Goal: Contribute content: Contribute content

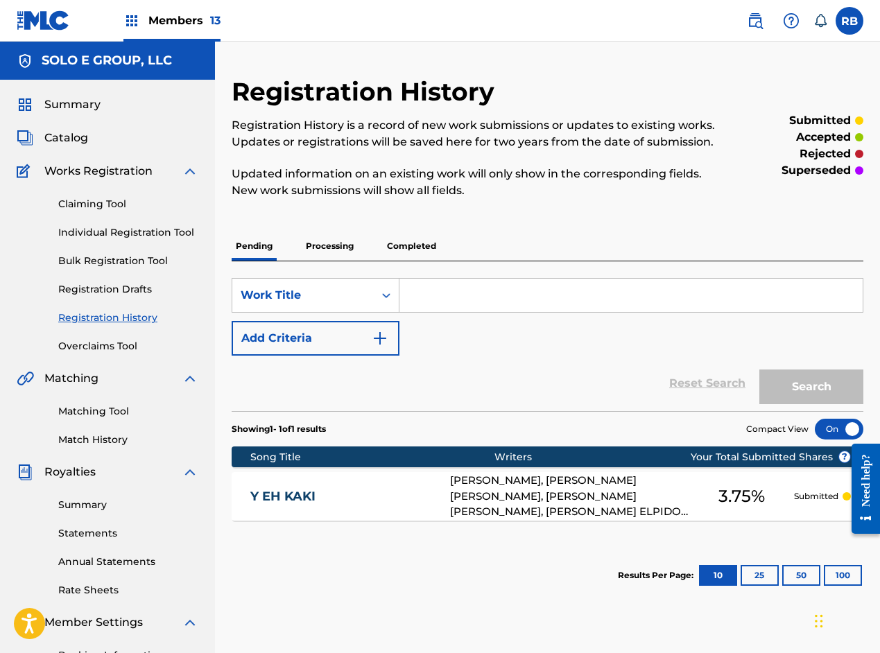
click at [73, 134] on span "Catalog" at bounding box center [66, 138] width 44 height 17
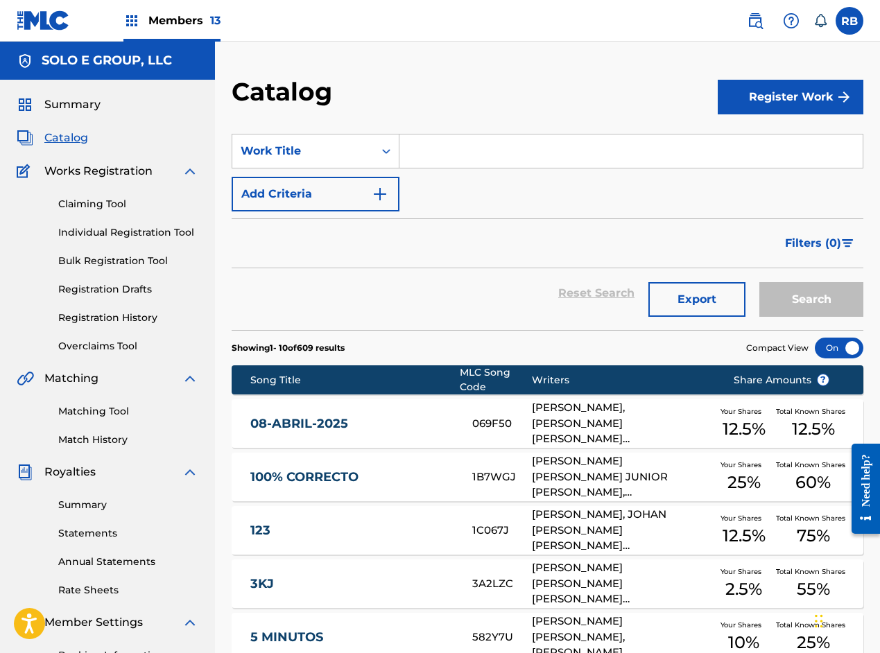
click at [423, 150] on input "Search Form" at bounding box center [630, 150] width 463 height 33
paste input "Se Tiraron"
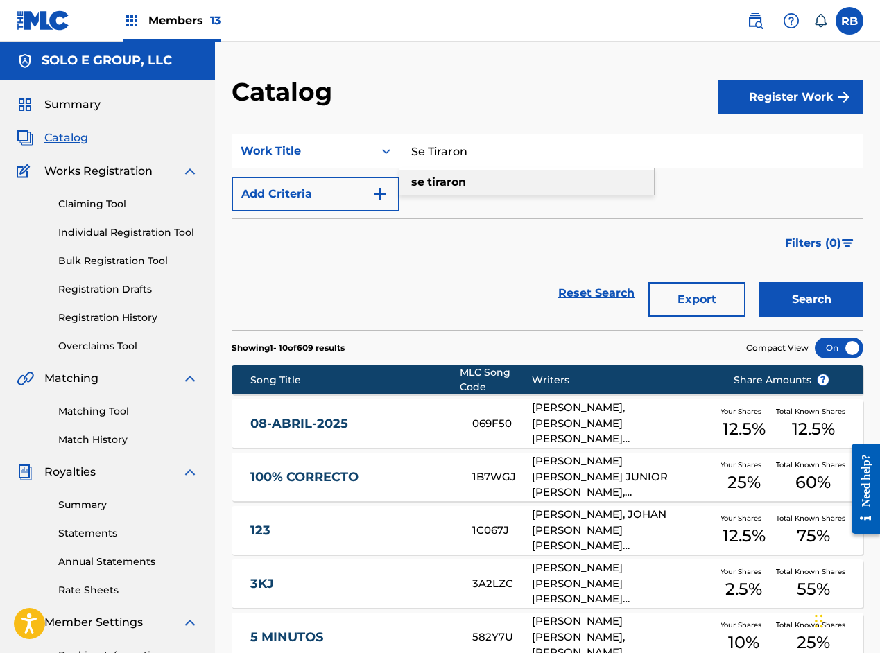
click at [441, 180] on strong "tiraron" at bounding box center [446, 181] width 39 height 13
type input "se tiraron"
click at [803, 297] on button "Search" at bounding box center [811, 299] width 104 height 35
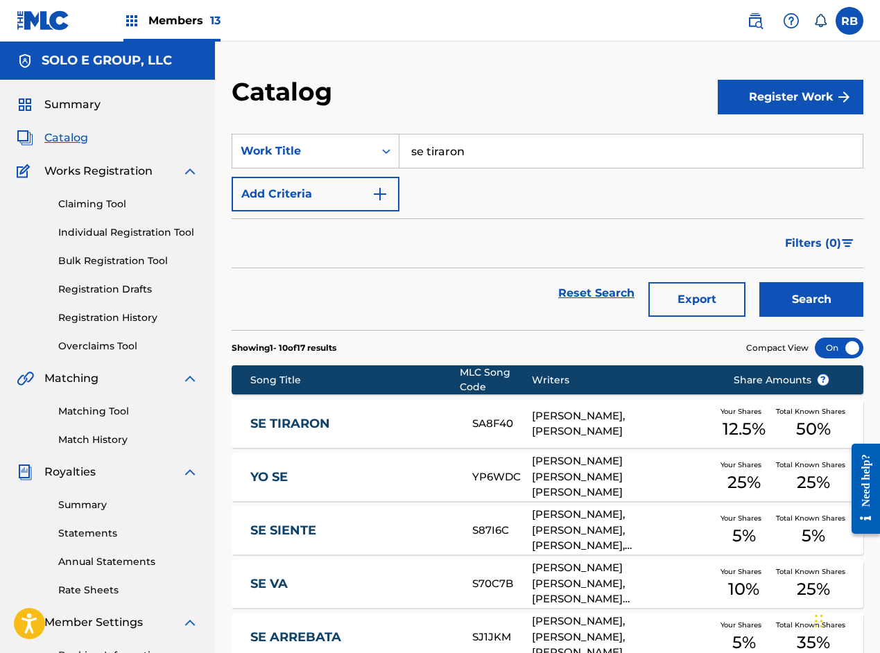
click at [398, 424] on link "SE TIRARON" at bounding box center [351, 424] width 202 height 16
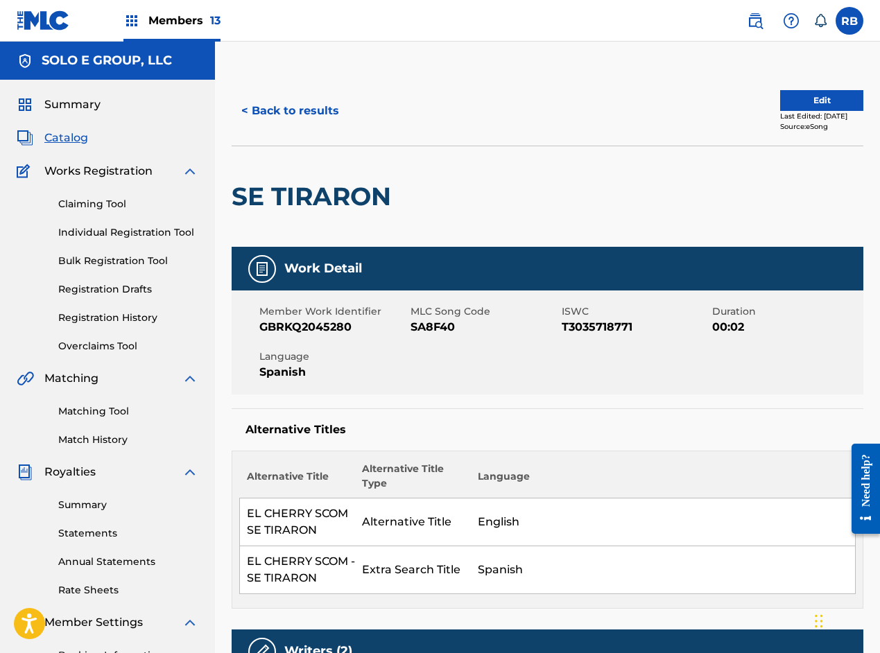
click at [803, 103] on button "Edit" at bounding box center [821, 100] width 83 height 21
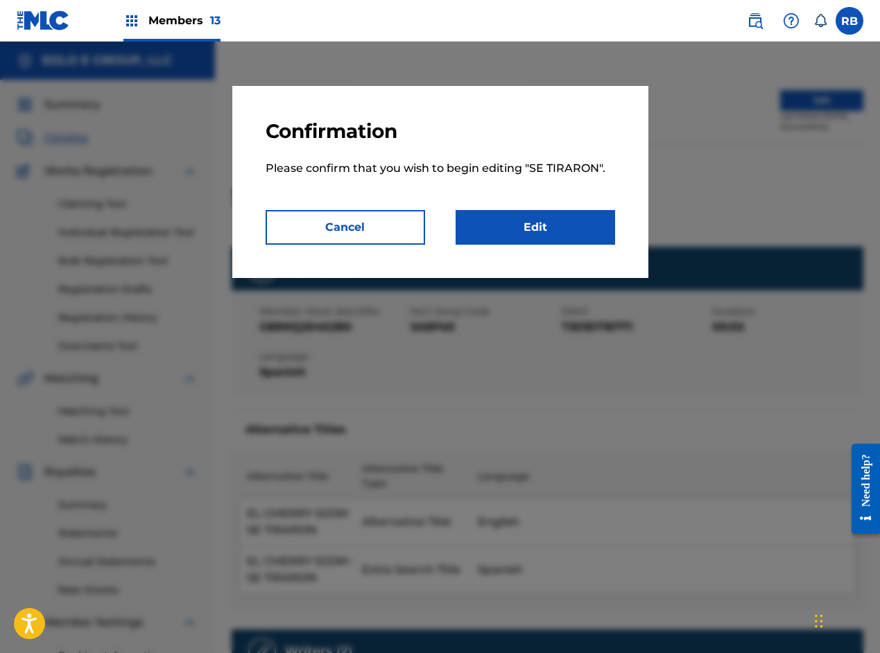
click at [505, 222] on link "Edit" at bounding box center [534, 227] width 159 height 35
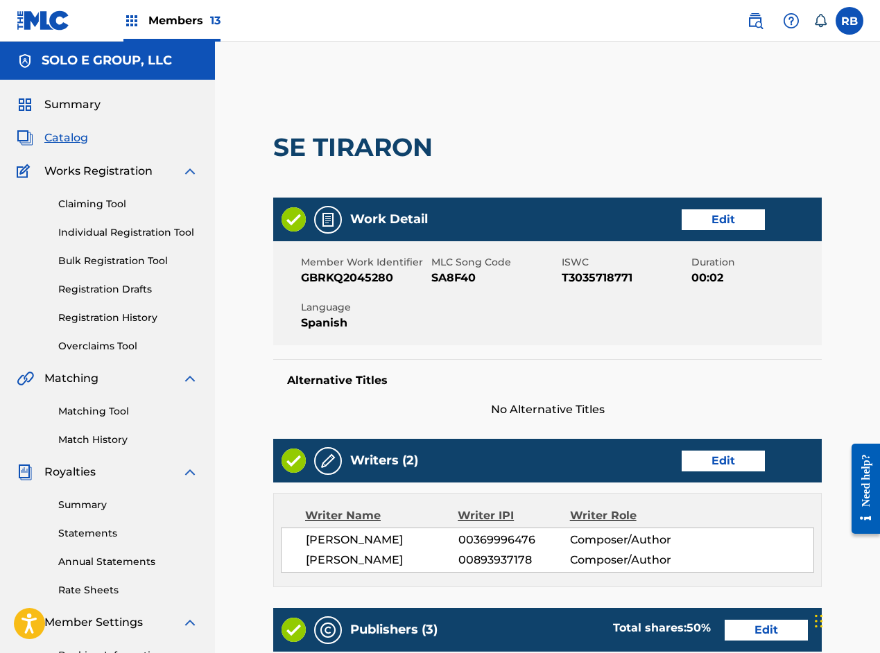
click at [713, 216] on link "Edit" at bounding box center [722, 219] width 83 height 21
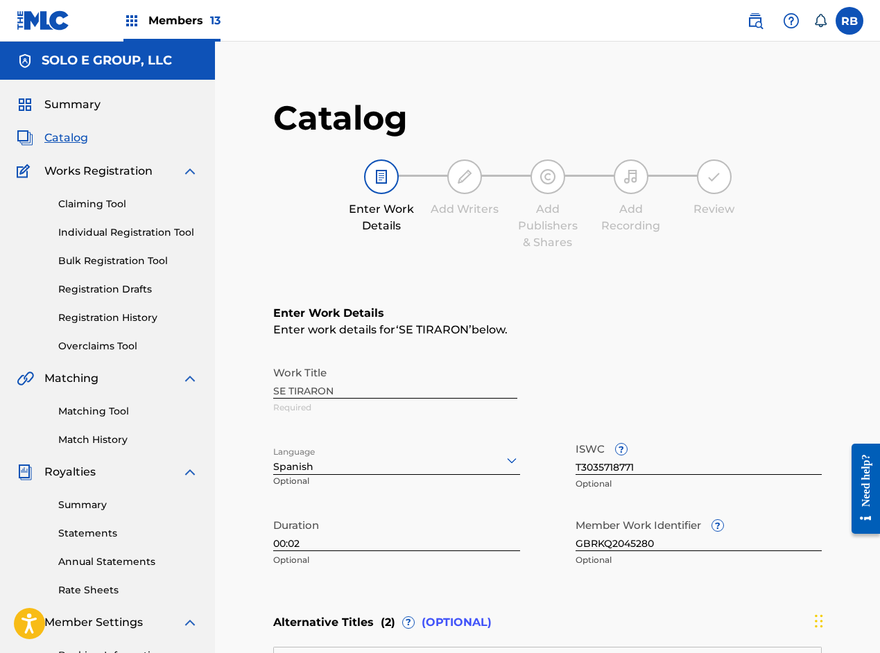
click at [328, 392] on div "Work Title SE TIRARON Required" at bounding box center [547, 390] width 548 height 62
click at [329, 392] on div "Work Title SE TIRARON Required" at bounding box center [547, 390] width 548 height 62
click at [347, 392] on div "Work Title SE TIRARON Required" at bounding box center [547, 390] width 548 height 62
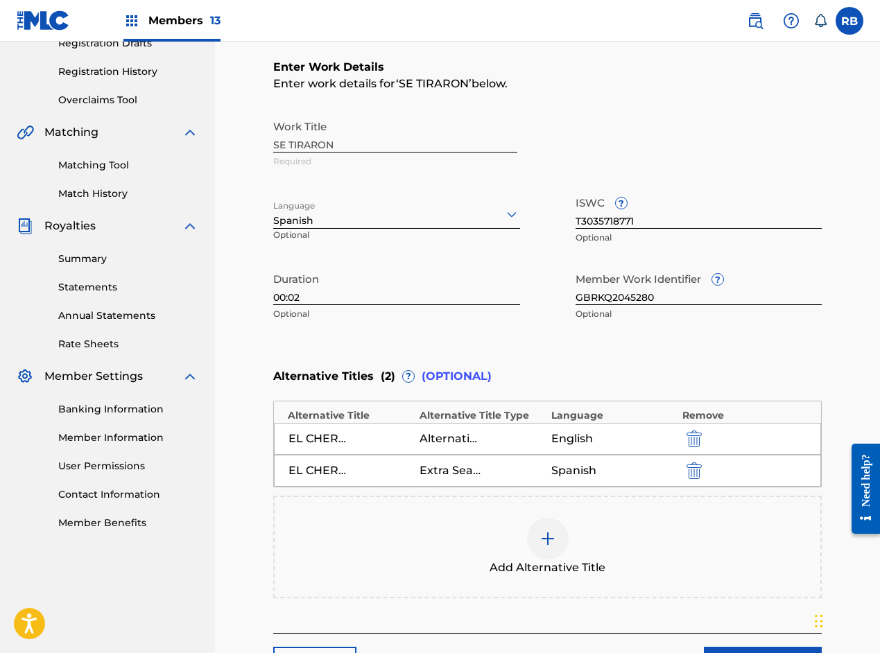
scroll to position [277, 0]
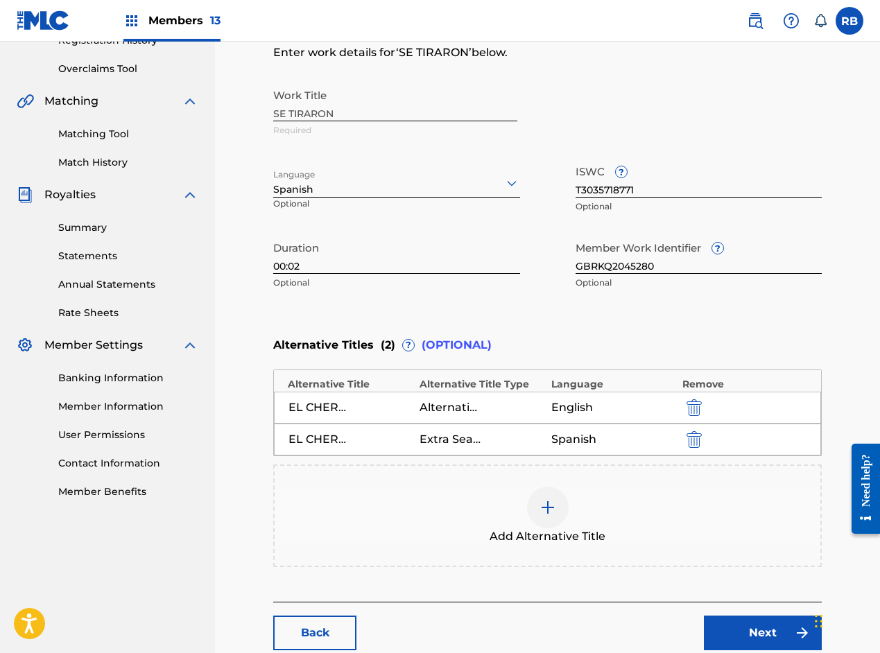
click at [690, 410] on img "submit" at bounding box center [693, 407] width 15 height 17
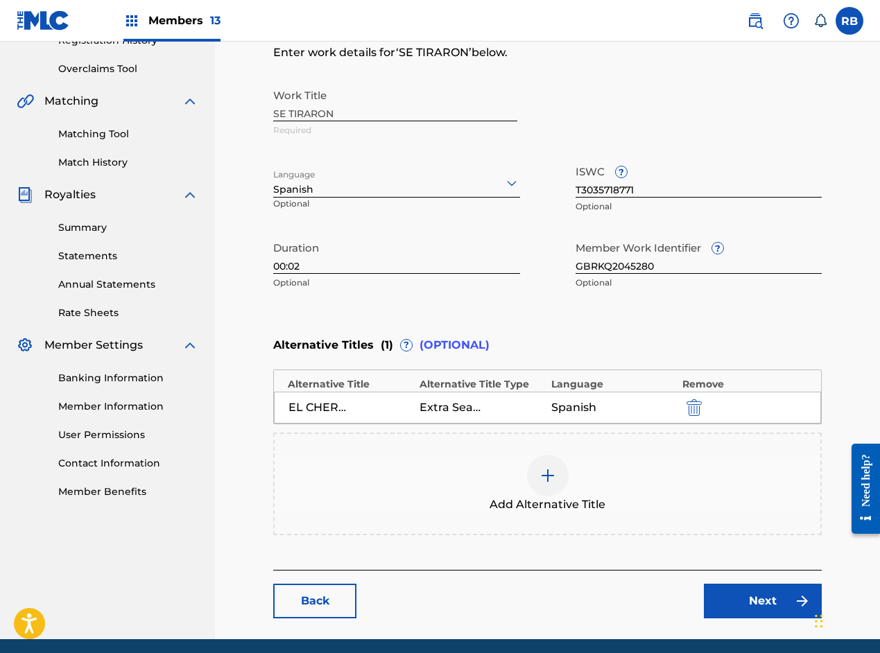
click at [690, 410] on img "submit" at bounding box center [693, 407] width 15 height 17
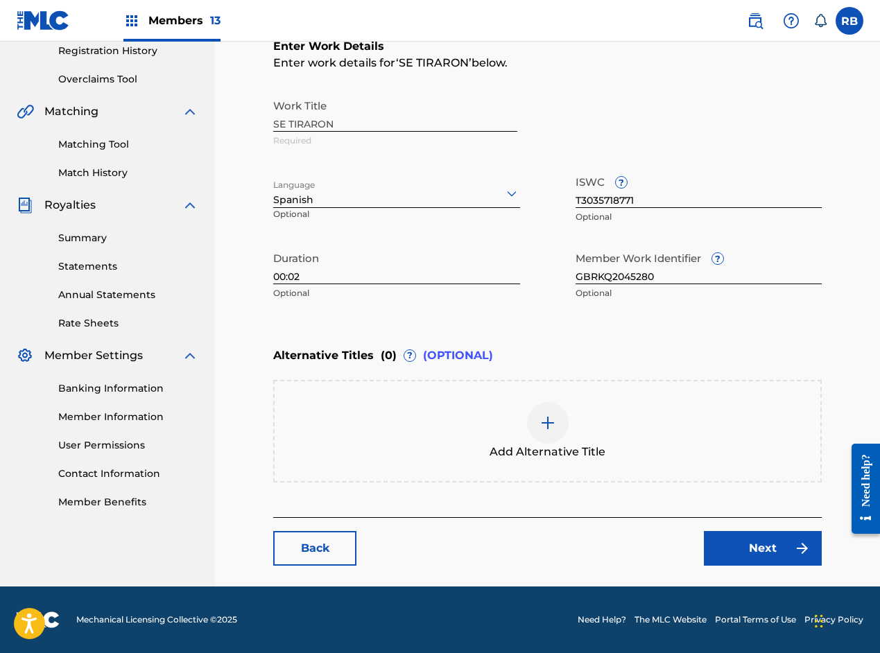
scroll to position [267, 0]
click at [563, 428] on div at bounding box center [548, 423] width 42 height 42
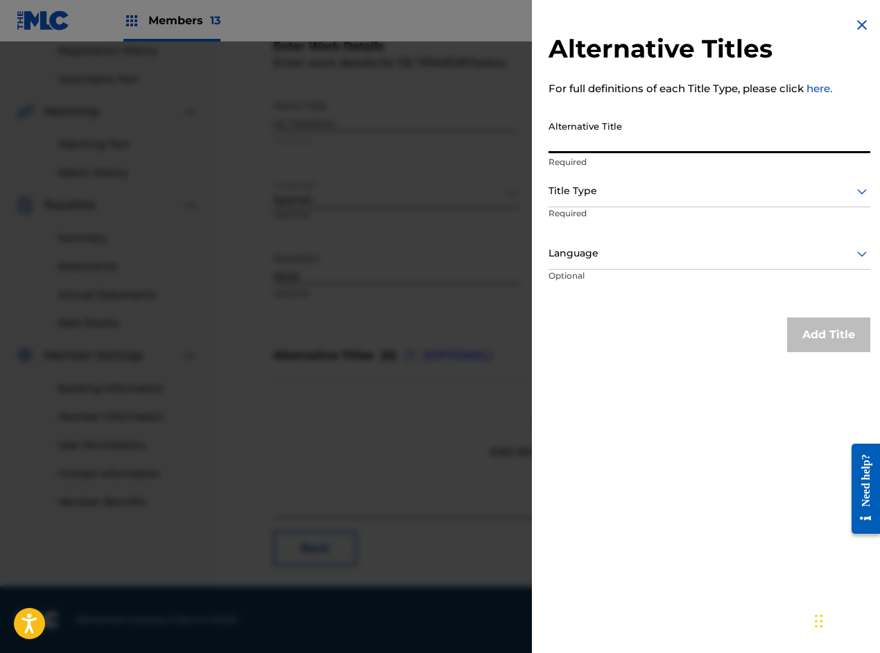
click at [637, 137] on input "Alternative Title" at bounding box center [709, 134] width 322 height 40
paste input "EL CHERRY SCOM - SE RETIRARON"
type input "EL CHERRY SCOM - SE RETIRARON"
click at [624, 202] on div "Title Type" at bounding box center [709, 191] width 322 height 31
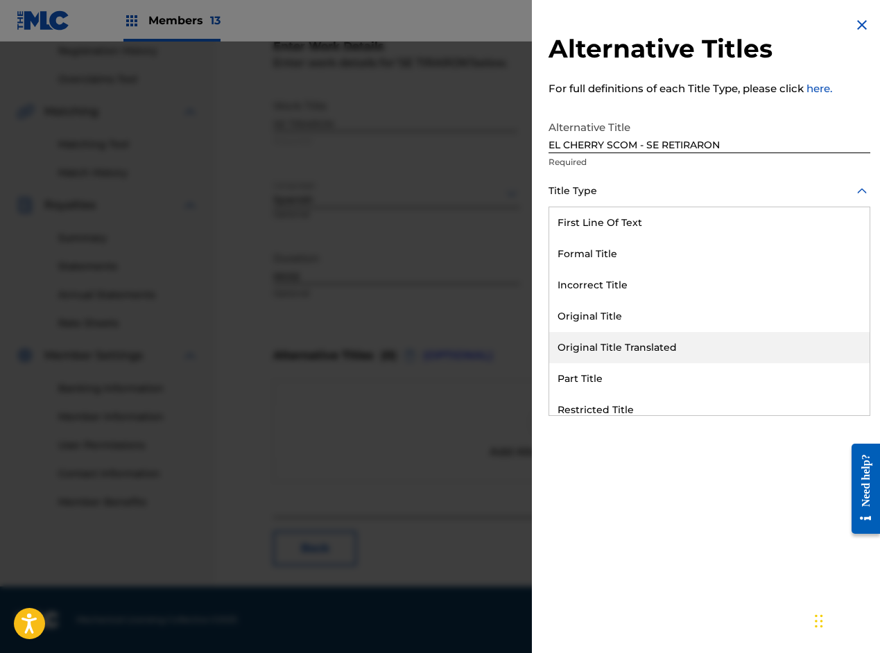
scroll to position [135, 0]
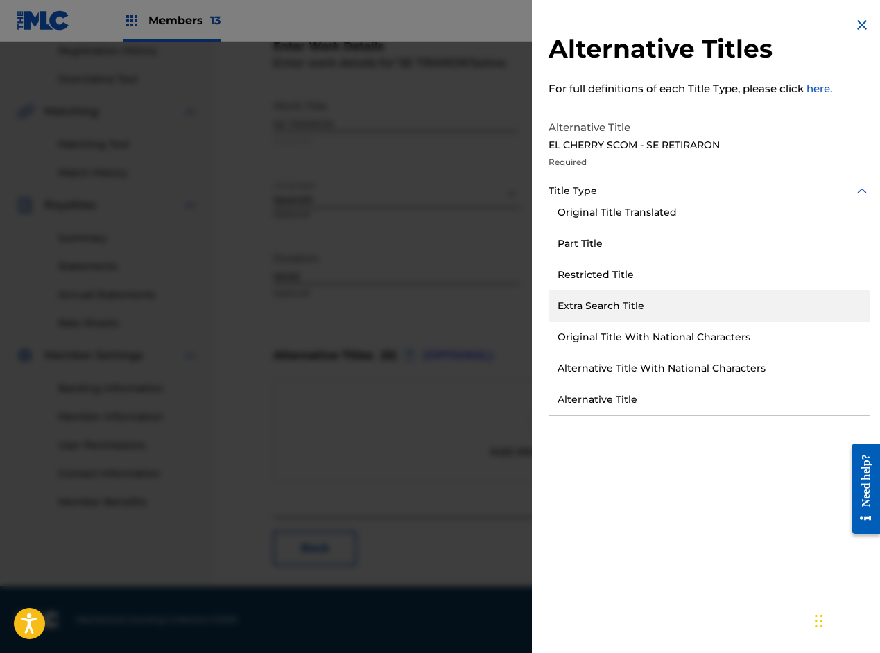
click at [610, 306] on div "Extra Search Title" at bounding box center [709, 305] width 320 height 31
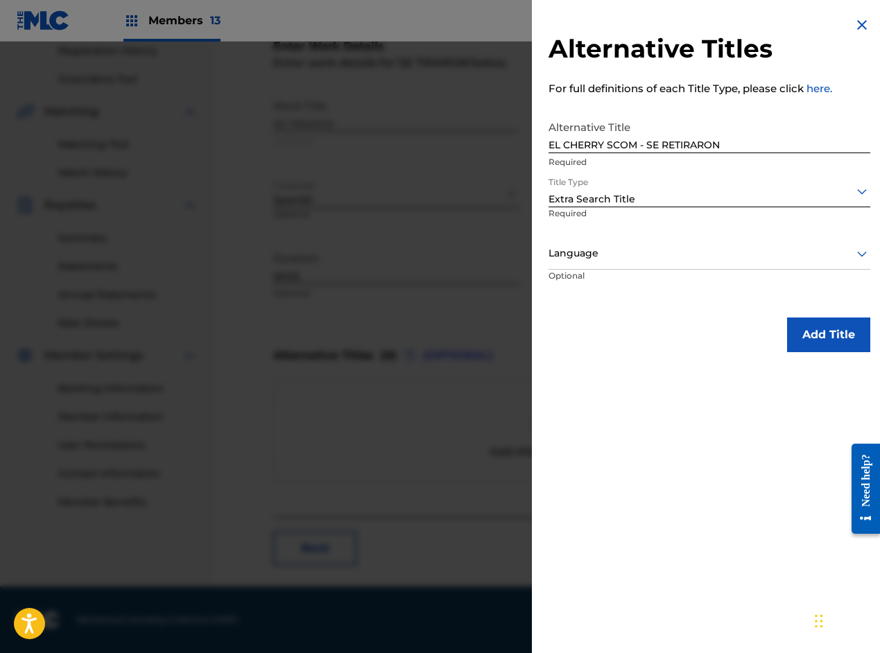
click at [594, 263] on div "Language" at bounding box center [709, 253] width 322 height 31
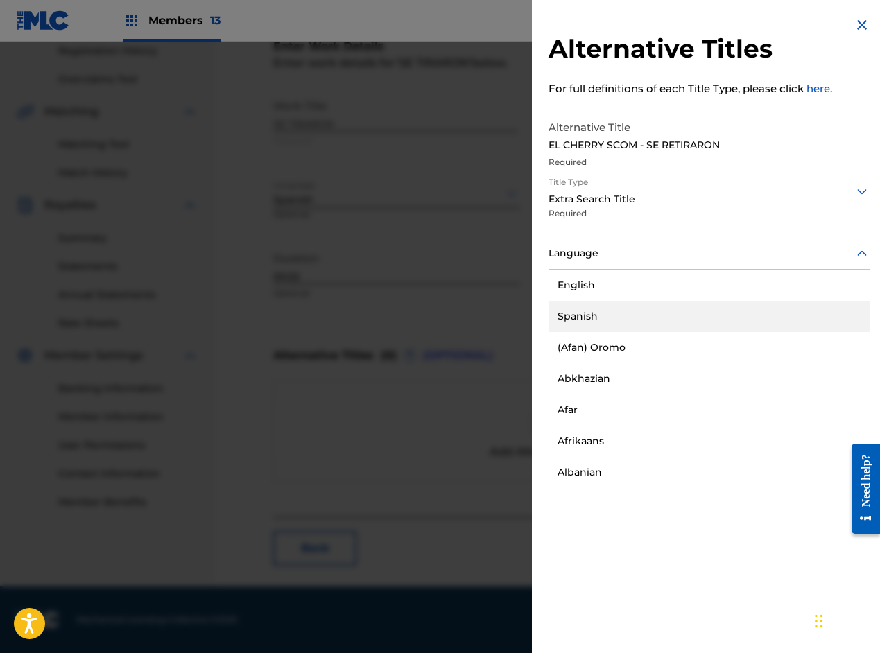
click at [582, 314] on div "Spanish" at bounding box center [709, 316] width 320 height 31
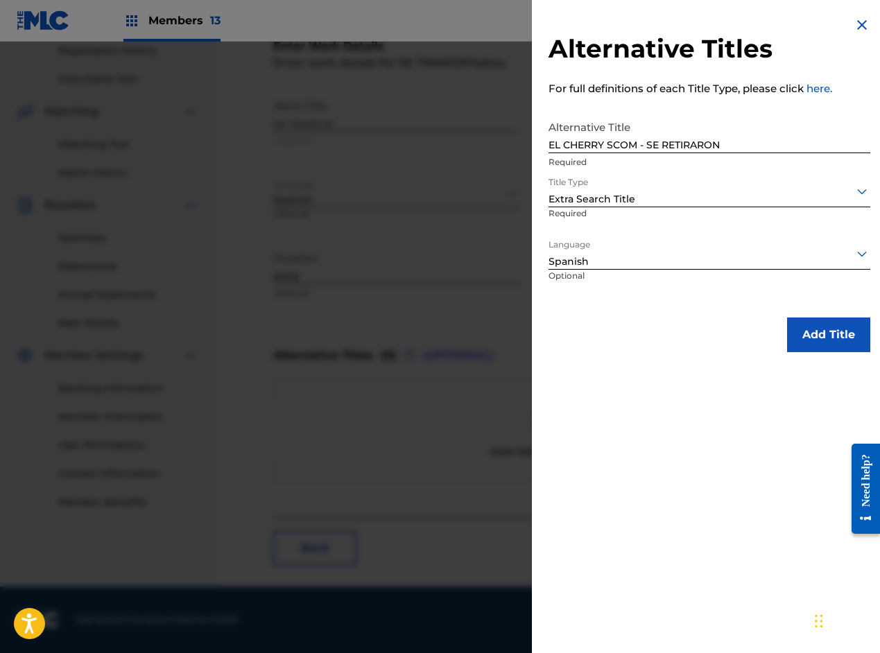
click at [818, 331] on button "Add Title" at bounding box center [828, 334] width 83 height 35
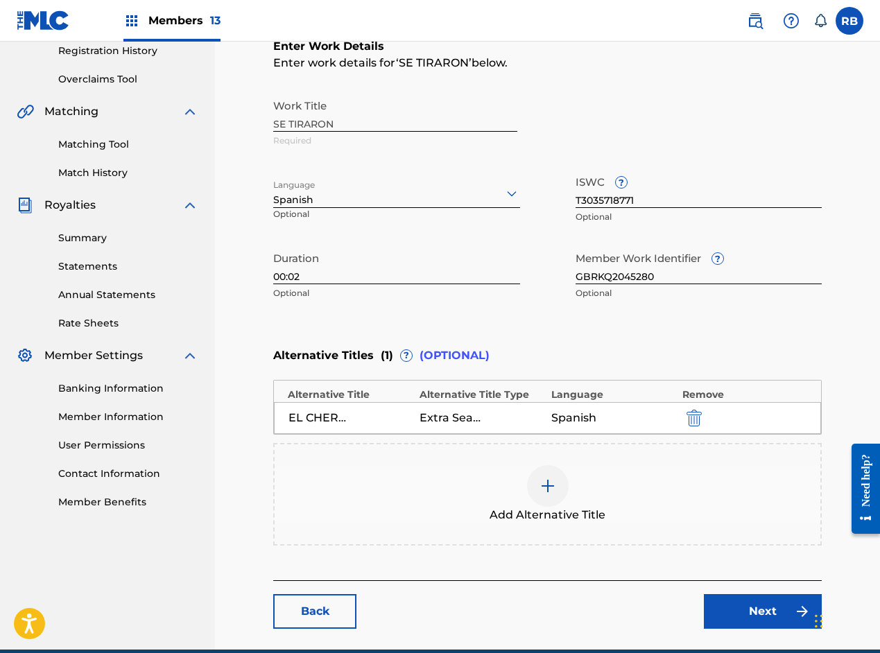
click at [550, 488] on img at bounding box center [547, 486] width 17 height 17
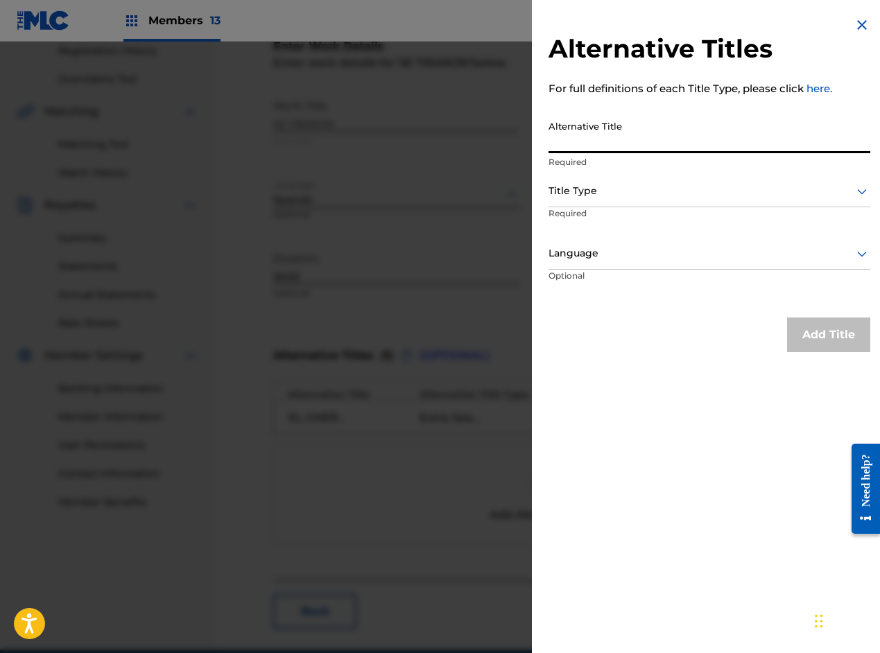
paste input "CLON876 - SE RETIRARON"
type input "CLON876 - SE RETIRARON"
click at [598, 200] on div "Title Type" at bounding box center [709, 191] width 322 height 31
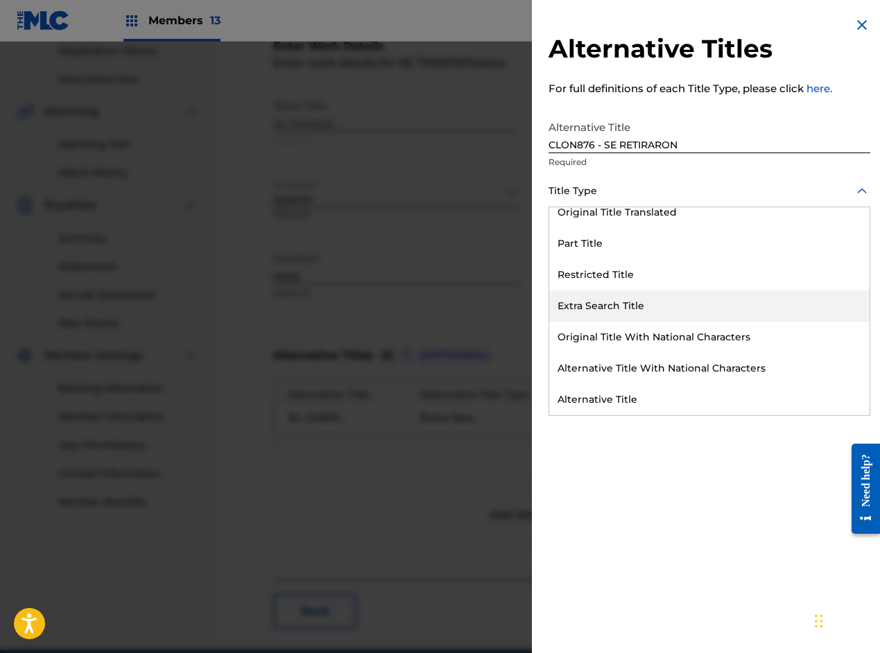
click at [597, 307] on div "Extra Search Title" at bounding box center [709, 305] width 320 height 31
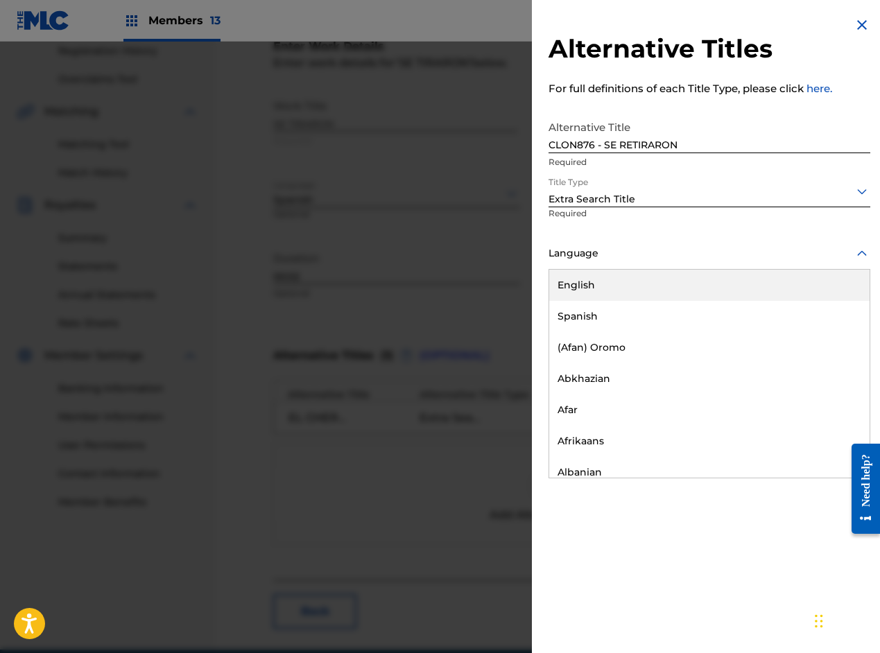
click at [591, 263] on div "Language" at bounding box center [709, 253] width 322 height 31
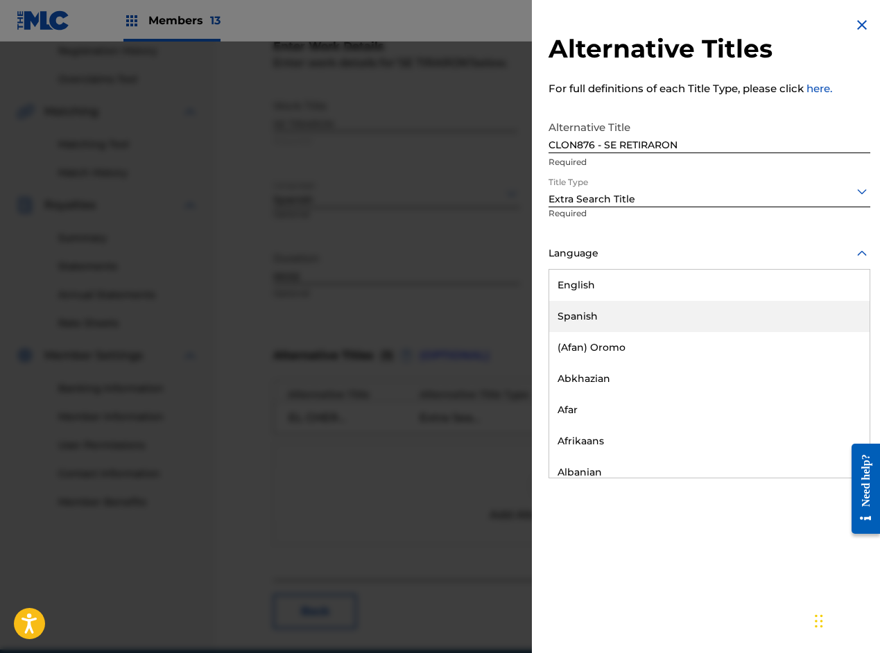
click at [579, 320] on div "Spanish" at bounding box center [709, 316] width 320 height 31
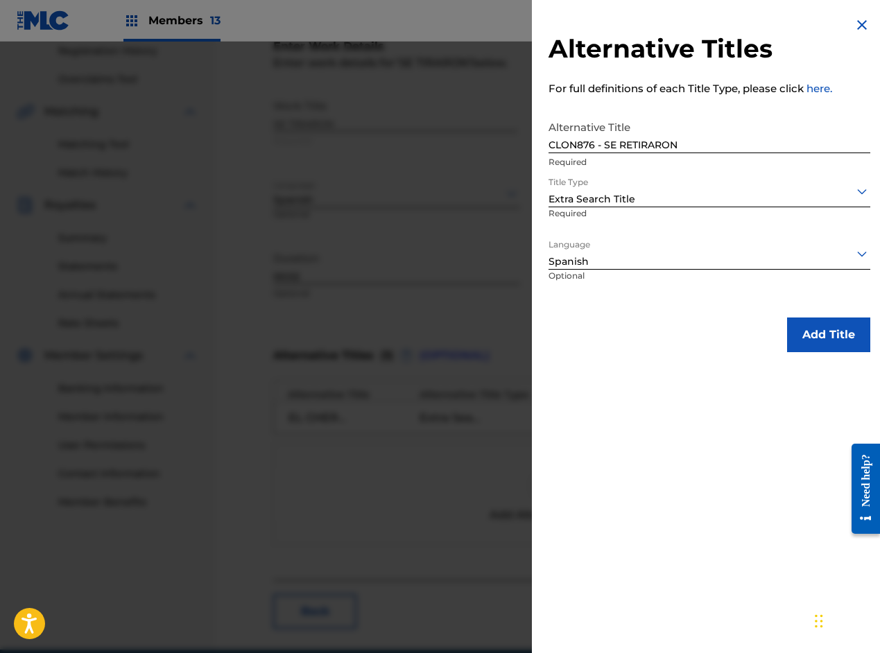
click at [799, 339] on button "Add Title" at bounding box center [828, 334] width 83 height 35
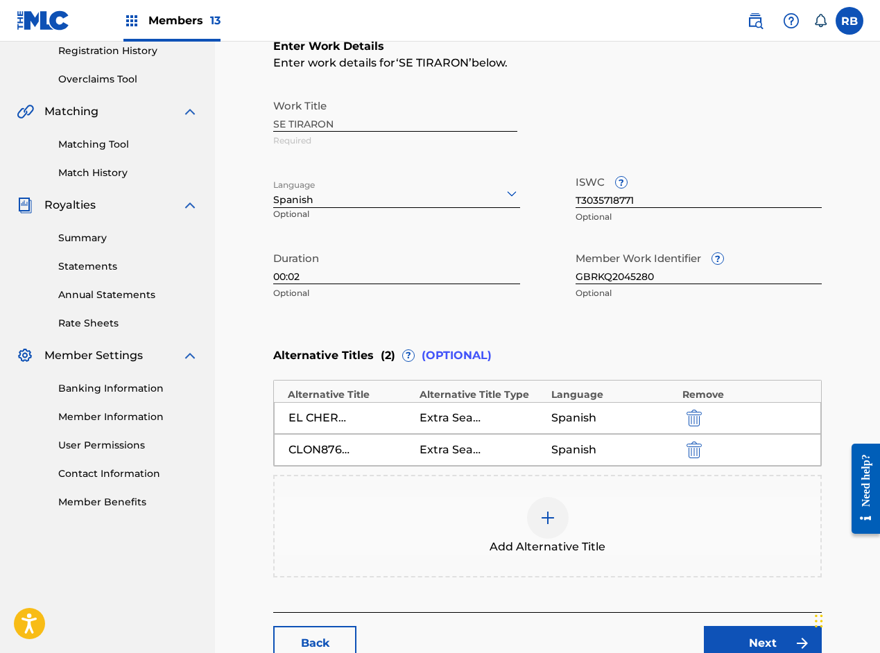
scroll to position [336, 0]
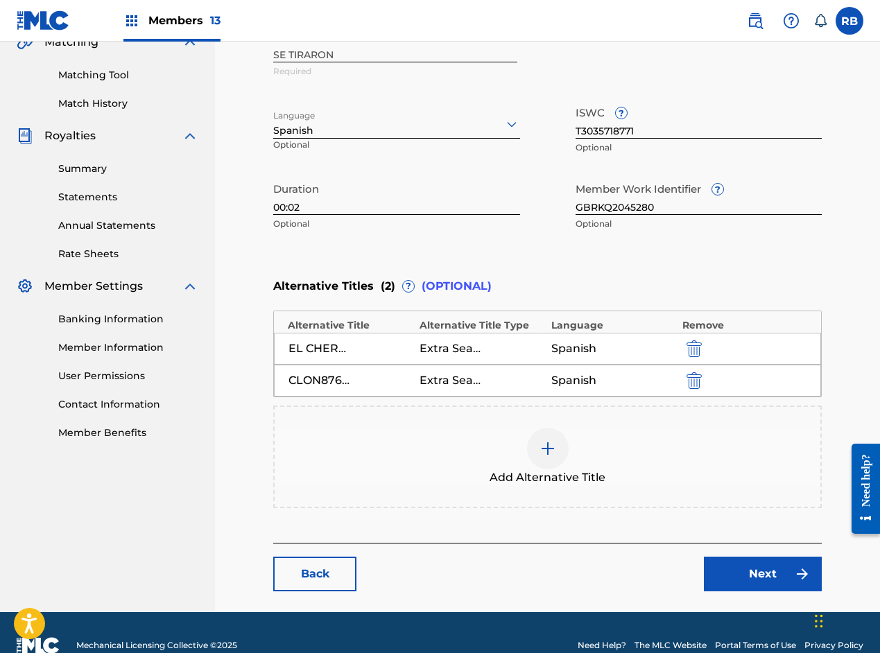
click at [747, 572] on link "Next" at bounding box center [763, 574] width 118 height 35
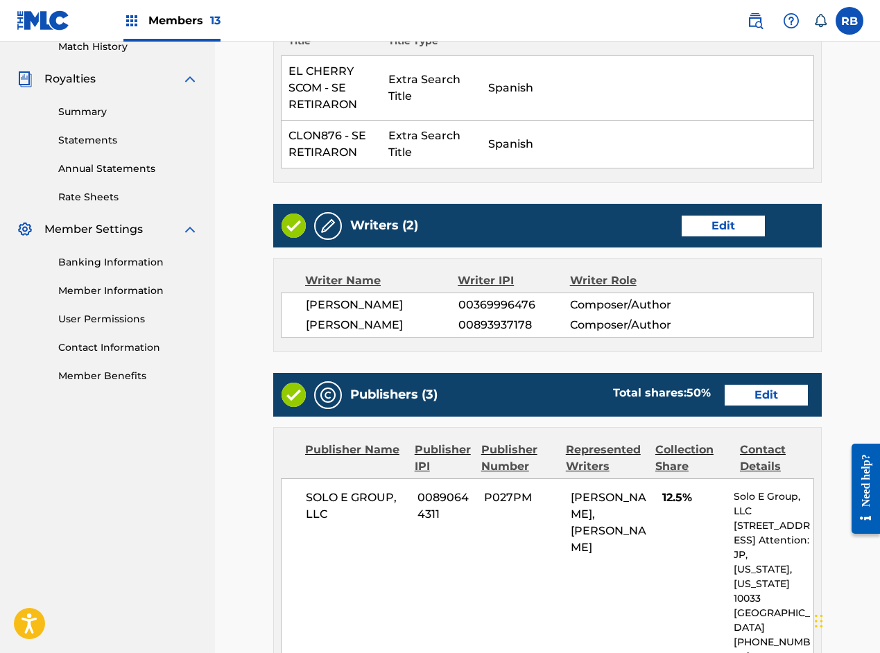
scroll to position [416, 0]
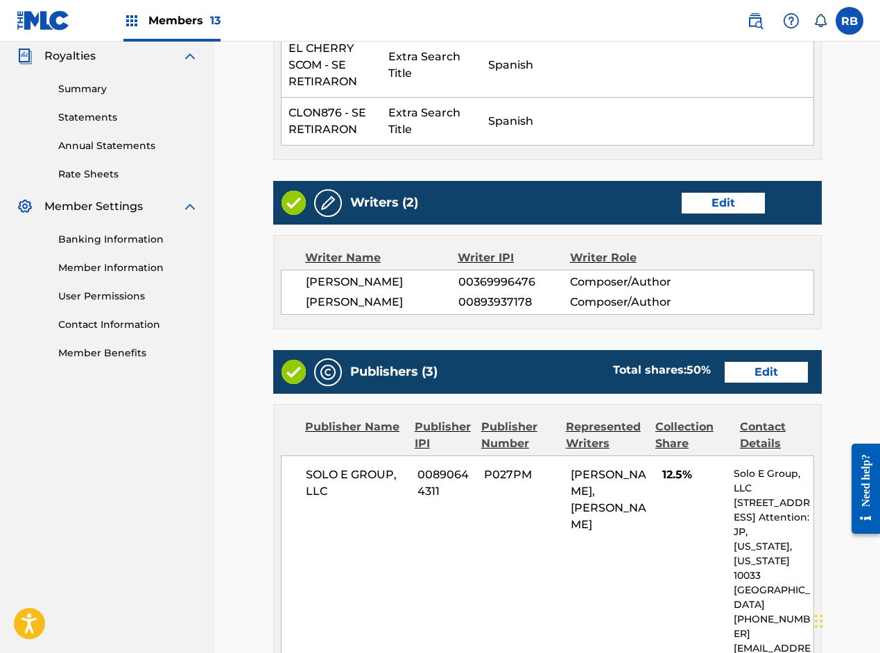
click at [731, 198] on link "Edit" at bounding box center [722, 203] width 83 height 21
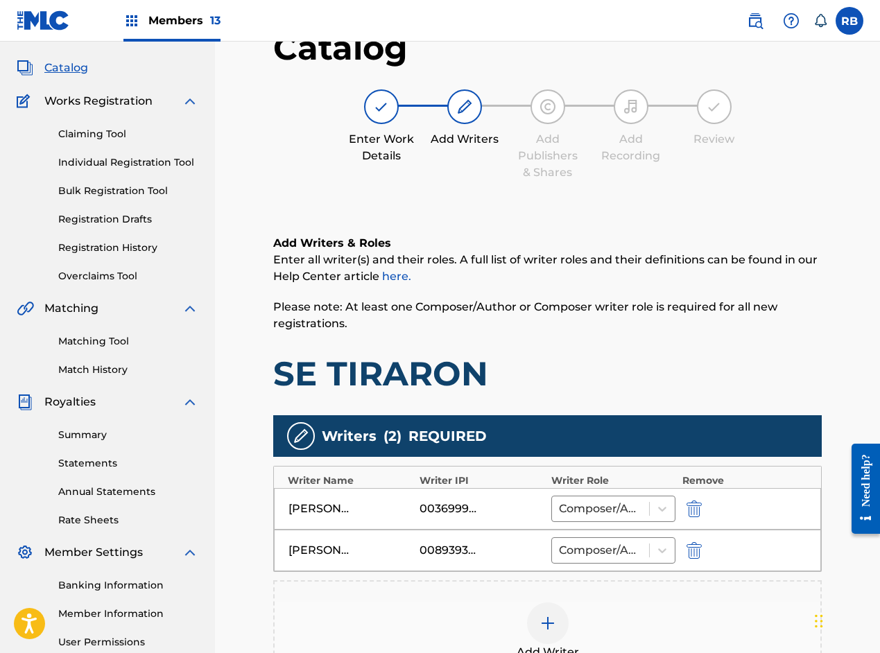
scroll to position [277, 0]
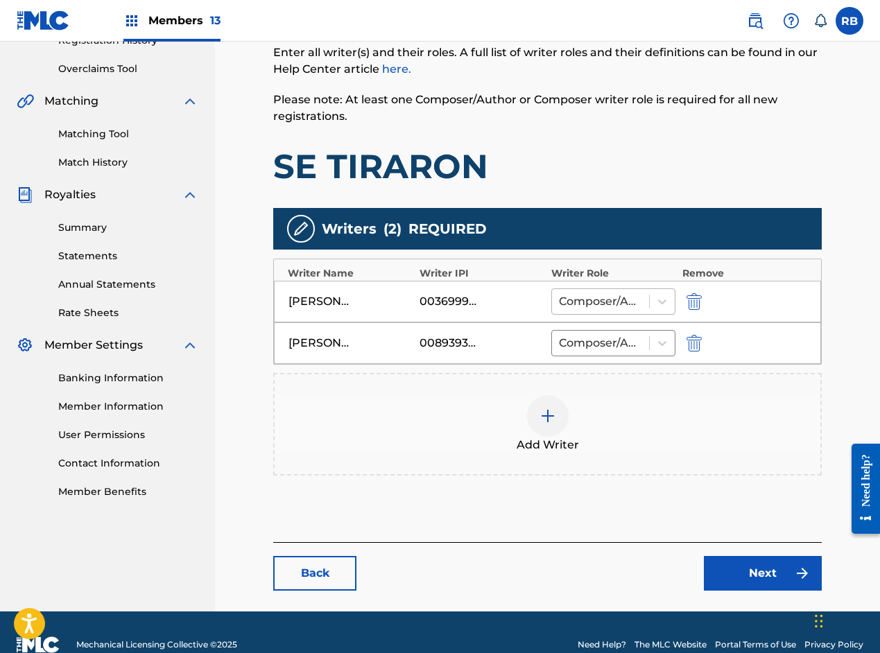
click at [600, 304] on div at bounding box center [600, 301] width 83 height 19
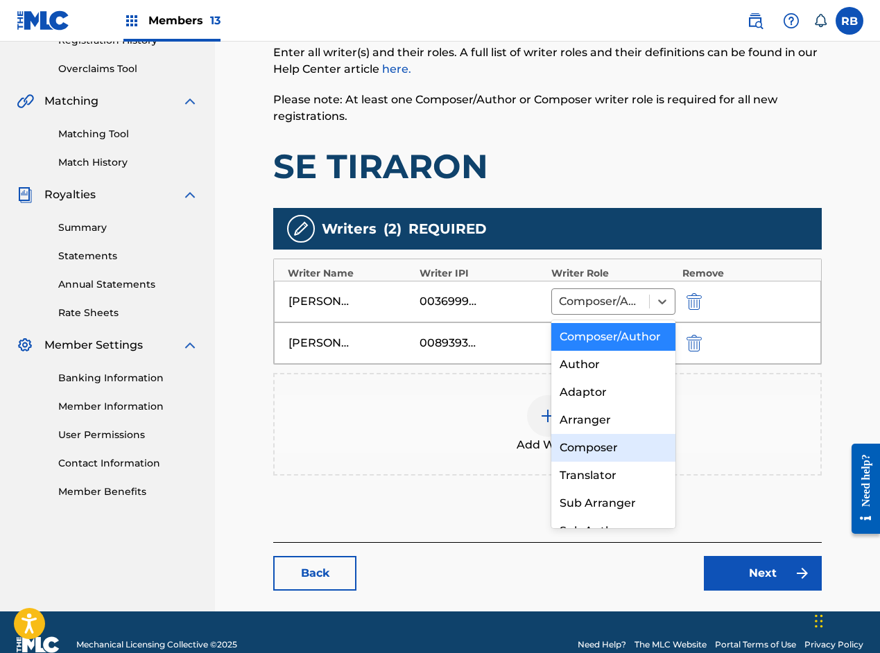
click at [589, 462] on div "Composer" at bounding box center [613, 448] width 124 height 28
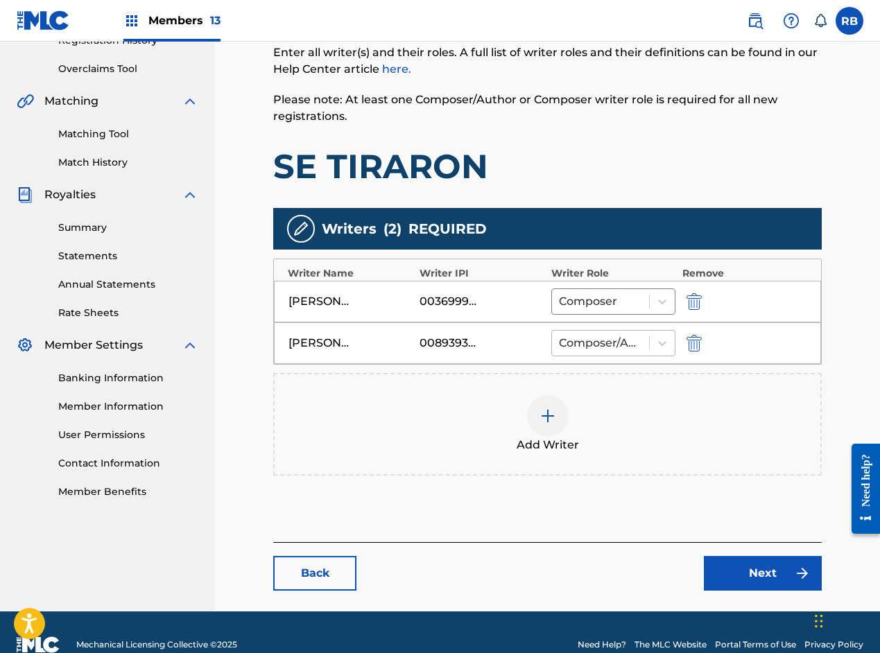
click at [599, 339] on div at bounding box center [600, 342] width 83 height 19
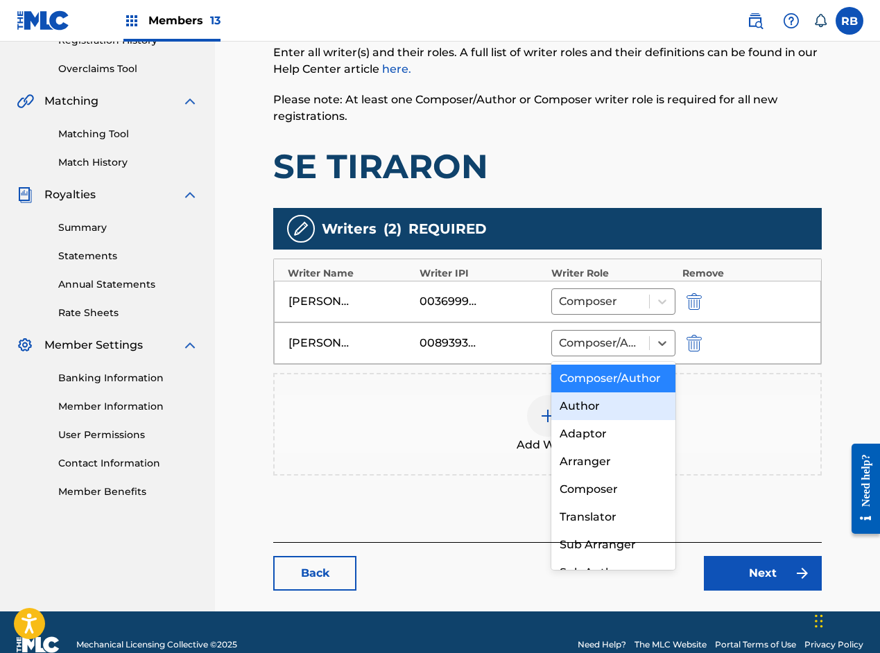
click at [592, 420] on div "Author" at bounding box center [613, 406] width 124 height 28
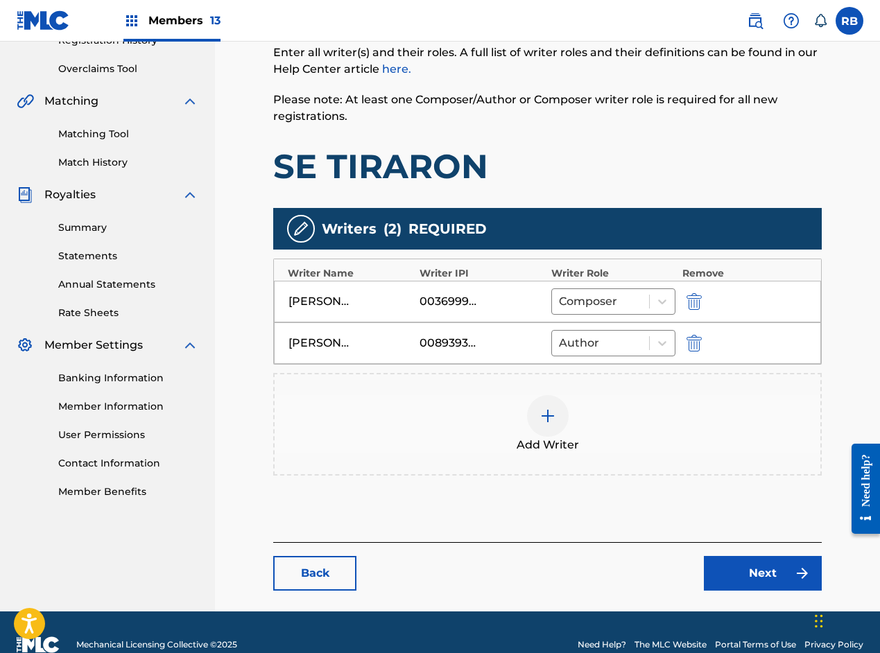
click at [742, 568] on link "Next" at bounding box center [763, 573] width 118 height 35
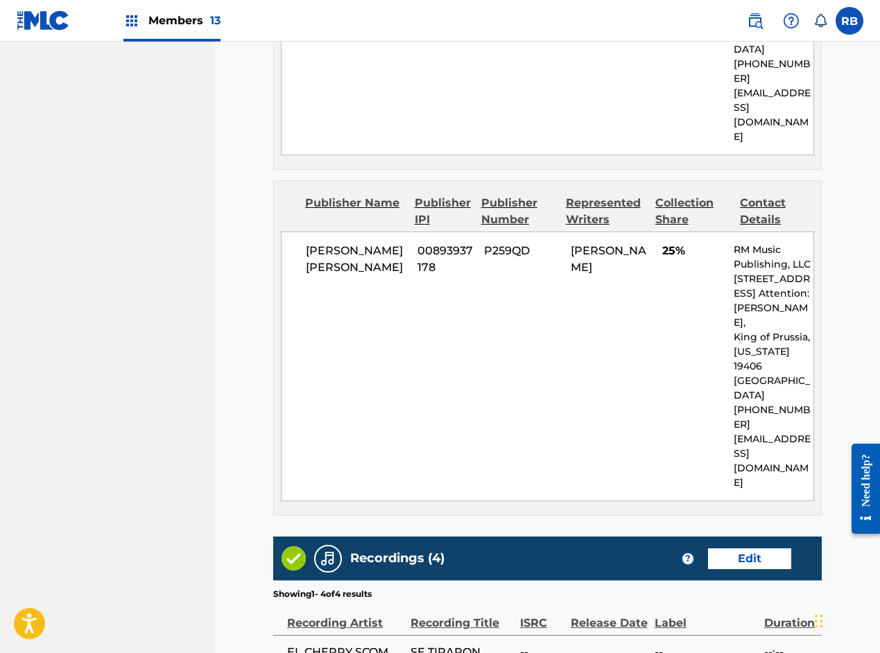
scroll to position [1456, 0]
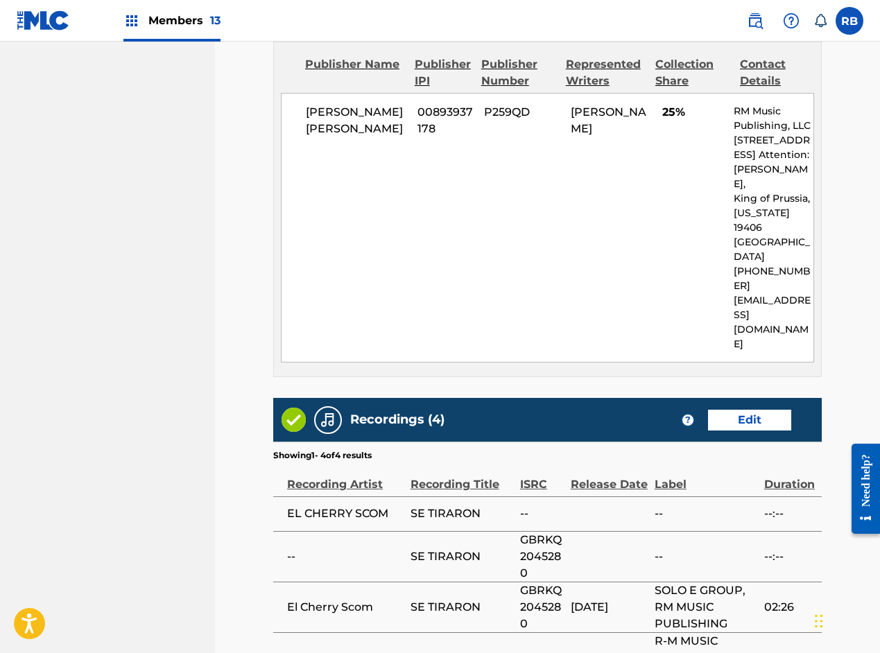
click at [756, 410] on link "Edit" at bounding box center [749, 420] width 83 height 21
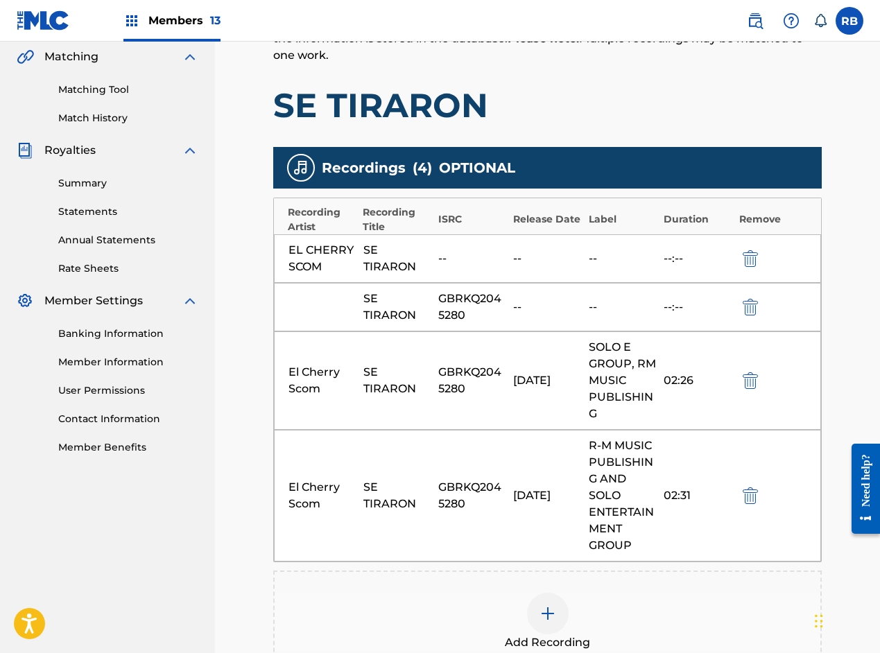
scroll to position [416, 0]
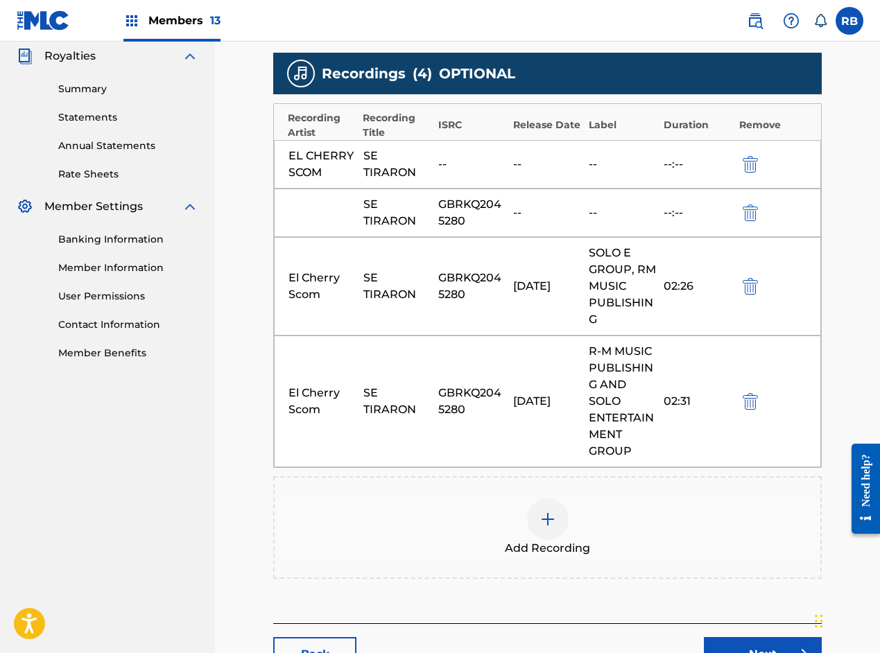
click at [549, 523] on img at bounding box center [547, 519] width 17 height 17
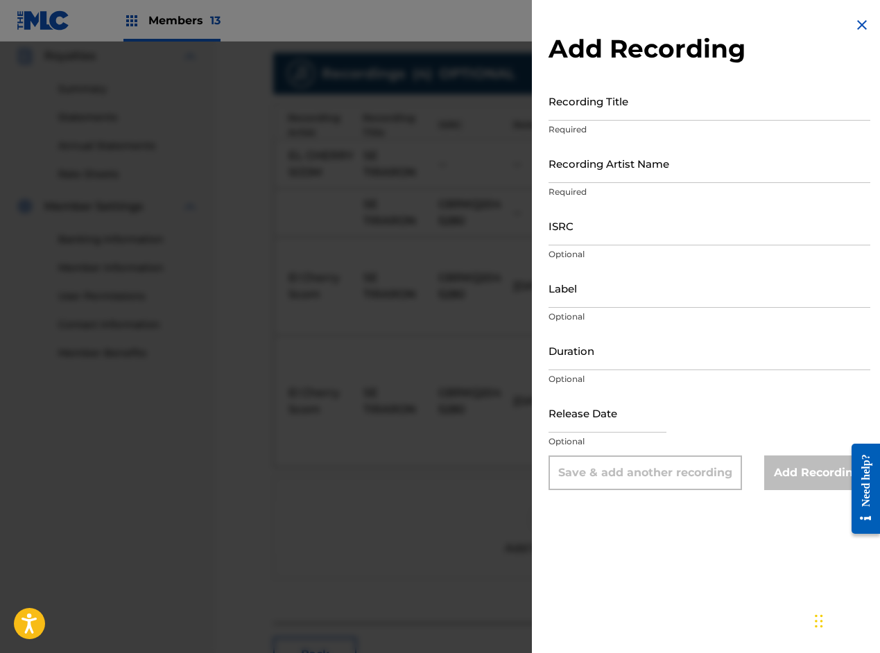
click at [573, 109] on input "Recording Title" at bounding box center [709, 101] width 322 height 40
paste input "Se Retiraron"
type input "Se Retiraron"
click at [577, 169] on input "Recording Artist Name" at bounding box center [709, 163] width 322 height 40
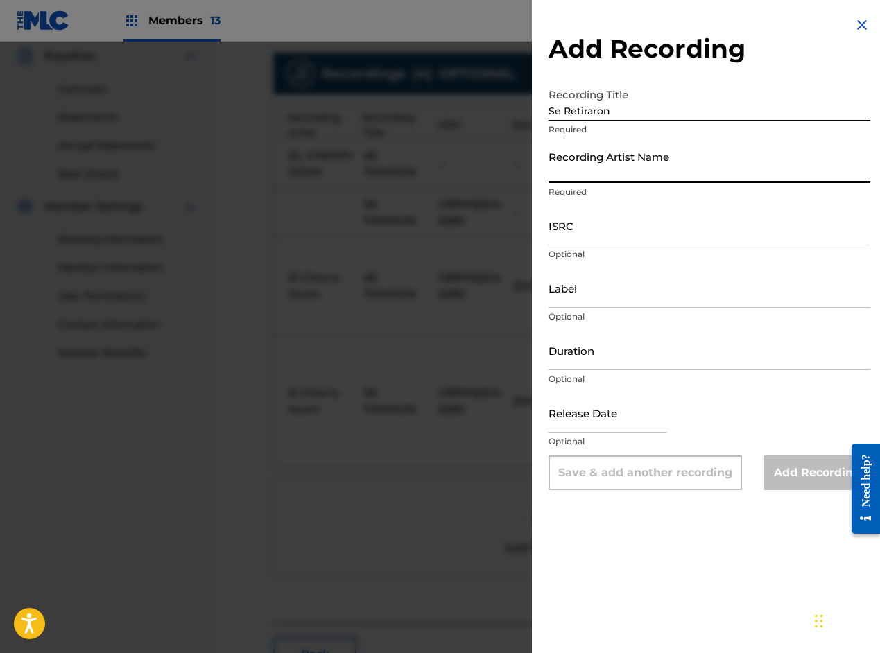
paste input "El Cherry Scom"
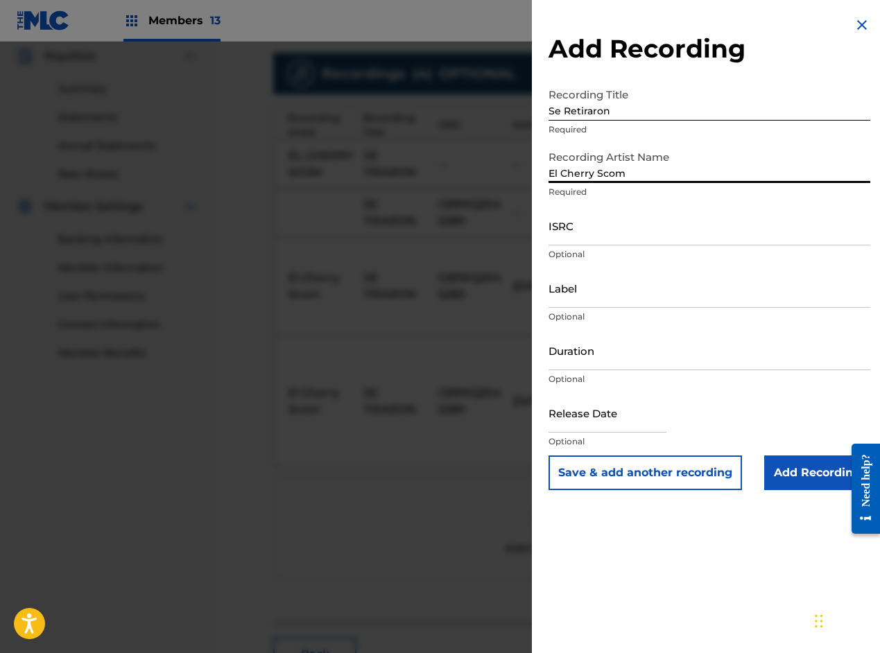
type input "El Cherry Scom"
click at [563, 234] on input "ISRC" at bounding box center [709, 226] width 322 height 40
paste input "GBRKQ2045280"
type input "GBRKQ2045280"
click at [587, 356] on input "Duration" at bounding box center [709, 351] width 322 height 40
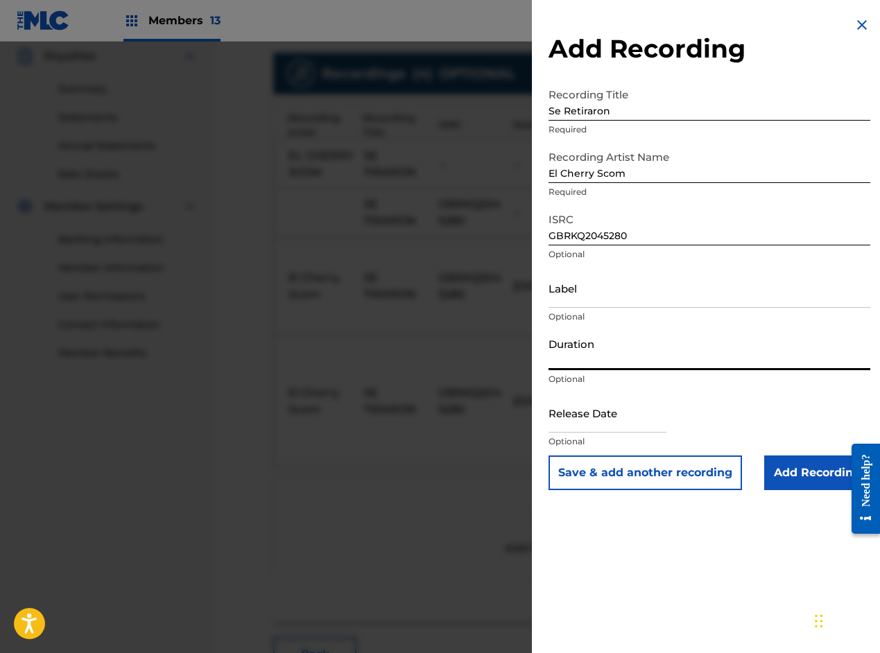
click at [598, 302] on input "Label" at bounding box center [709, 288] width 322 height 40
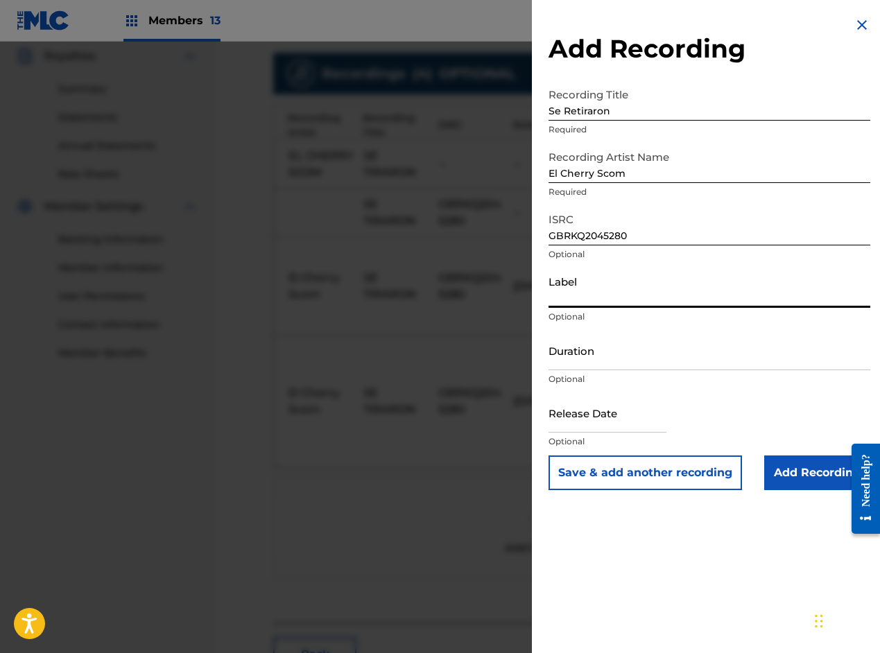
paste input "RM Music Publishing, Solo E Group"
click at [657, 298] on input "RM Music Publishing, Solo E Group" at bounding box center [709, 288] width 322 height 40
click at [762, 290] on input "RM Music Publishing, LLC and Solo E Group" at bounding box center [709, 288] width 322 height 40
type input "RM Music Publishing, LLC and Solo E Group, LLC"
click at [586, 425] on input "text" at bounding box center [607, 413] width 118 height 40
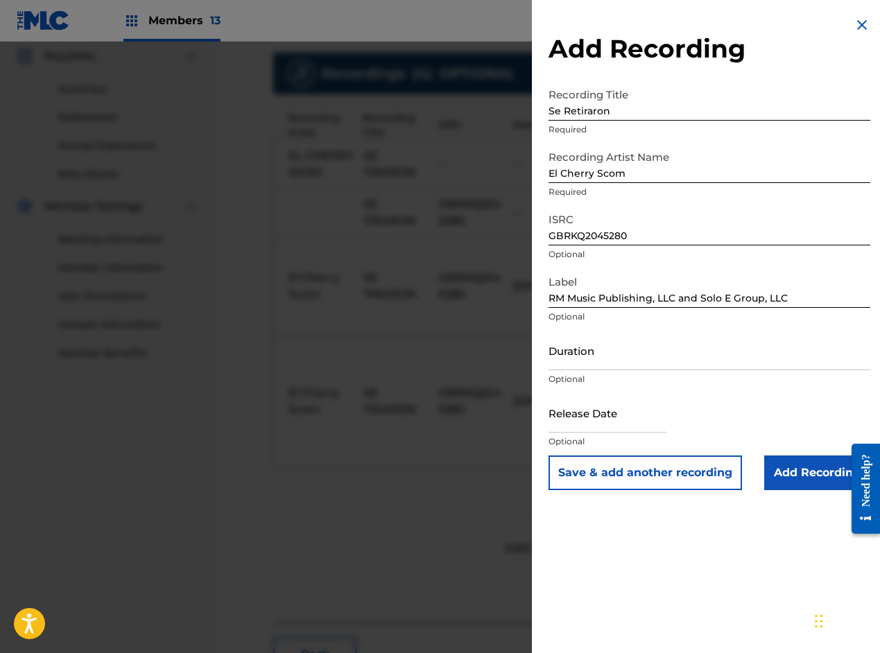
select select "7"
select select "2025"
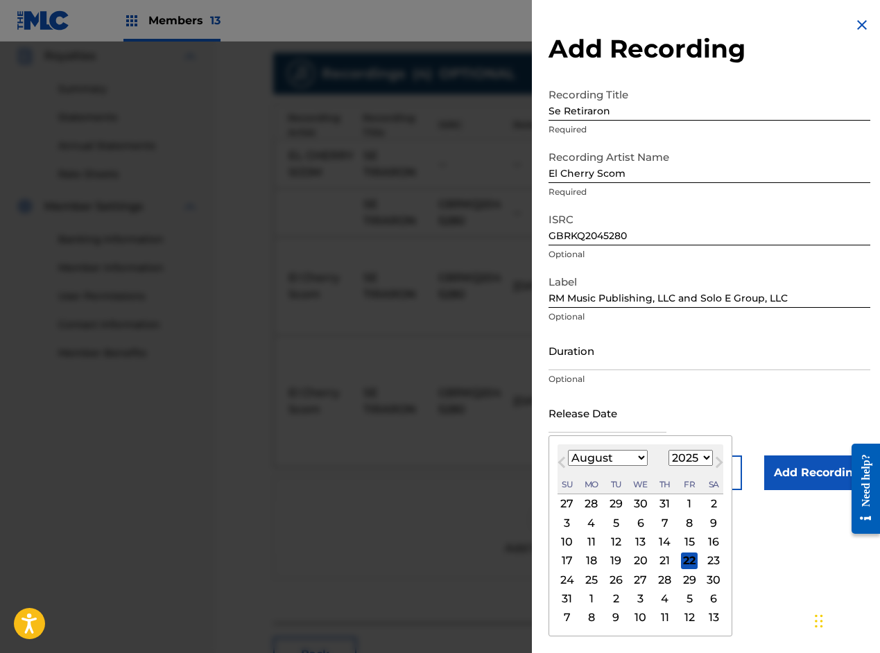
click at [601, 360] on input "Duration" at bounding box center [709, 351] width 322 height 40
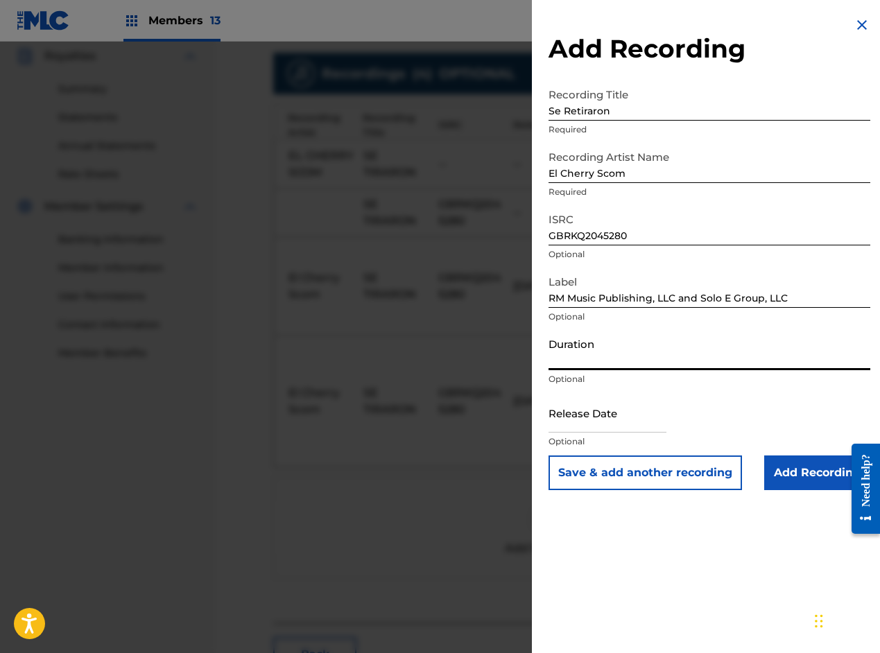
paste input "02:26"
type input "02:26"
click at [584, 426] on input "text" at bounding box center [607, 413] width 118 height 40
select select "7"
select select "2025"
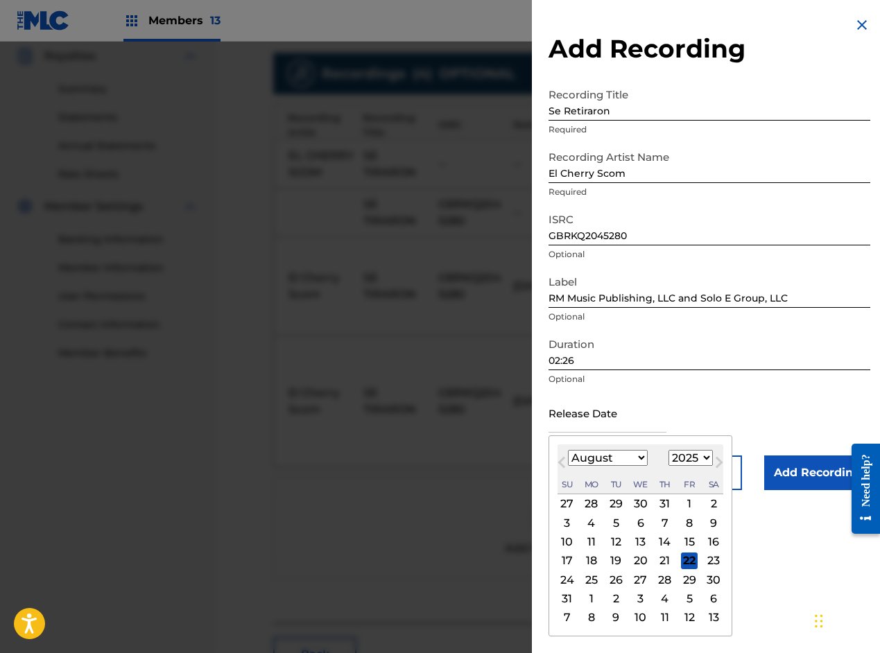
type input "[DATE]"
select select "2020"
click at [696, 454] on select "1899 1900 1901 1902 1903 1904 1905 1906 1907 1908 1909 1910 1911 1912 1913 1914…" at bounding box center [690, 458] width 44 height 16
click at [695, 454] on select "1899 1900 1901 1902 1903 1904 1905 1906 1907 1908 1909 1910 1911 1912 1913 1914…" at bounding box center [690, 458] width 44 height 16
click at [619, 462] on select "January February March April May June July August September October November De…" at bounding box center [608, 458] width 80 height 16
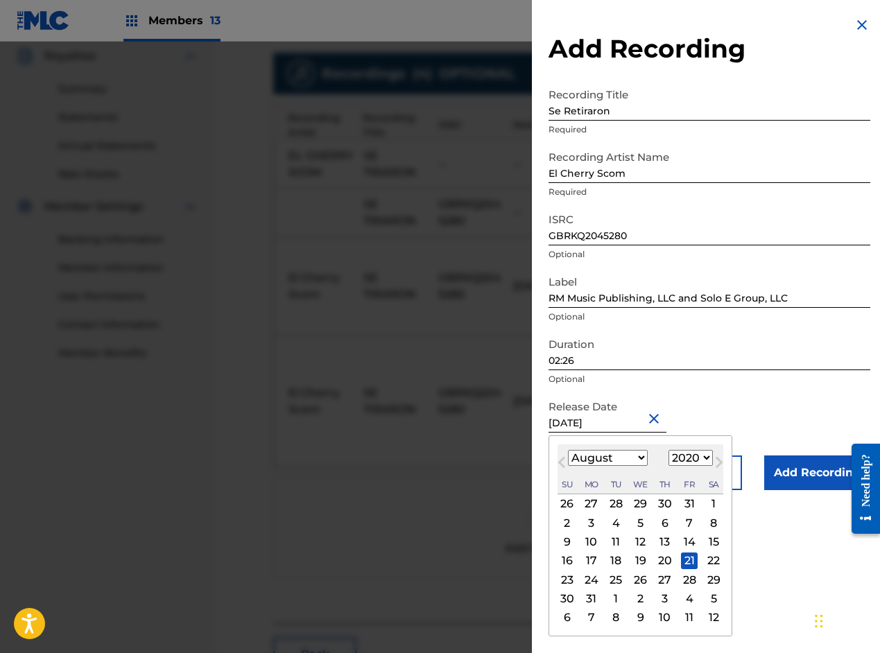
select select "11"
click at [568, 450] on select "January February March April May June July August September October November De…" at bounding box center [608, 458] width 80 height 16
click at [594, 577] on div "28" at bounding box center [591, 579] width 17 height 17
type input "[DATE]"
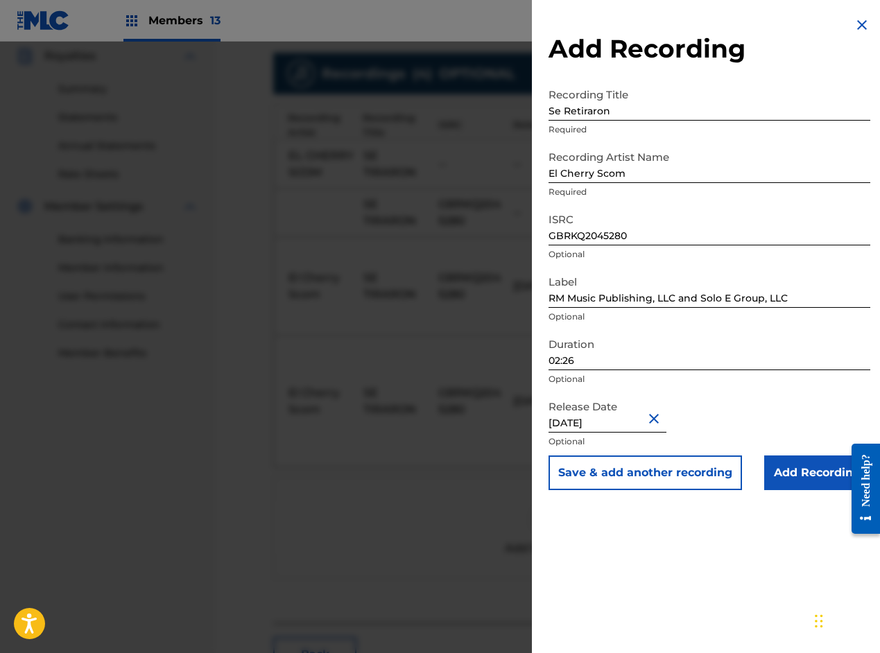
click at [797, 476] on input "Add Recording" at bounding box center [817, 472] width 106 height 35
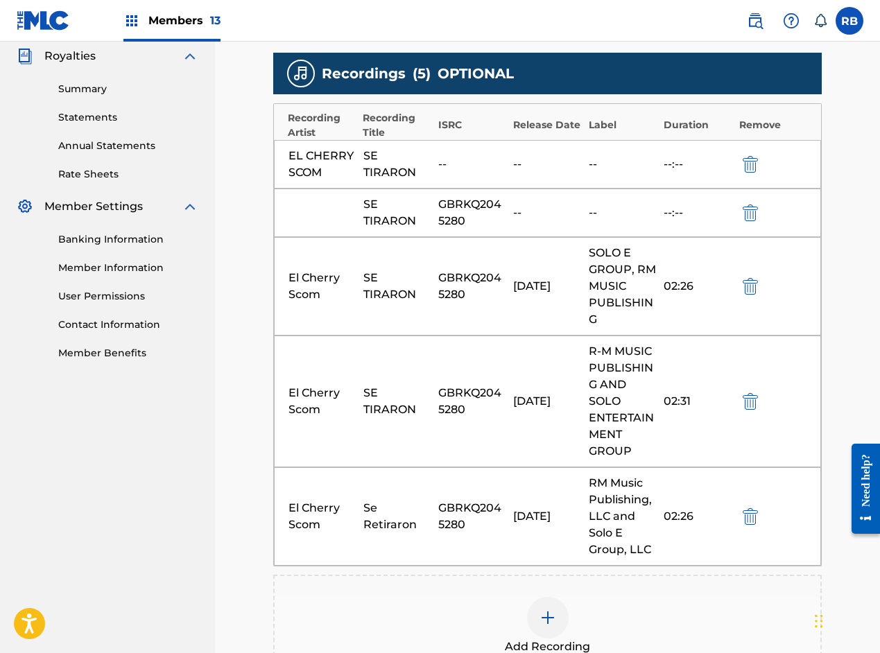
click at [749, 403] on img "submit" at bounding box center [749, 401] width 15 height 17
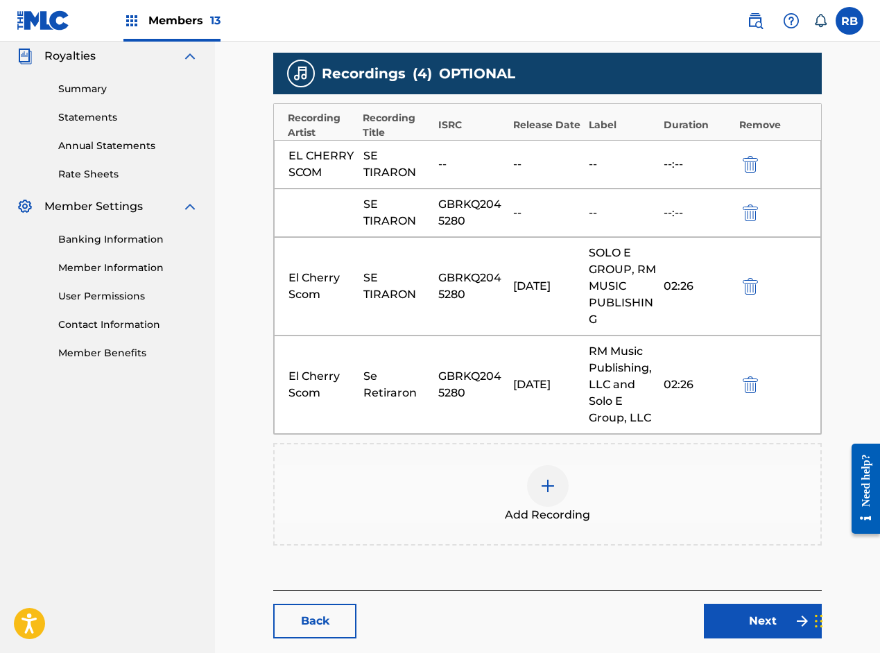
click at [751, 282] on img "submit" at bounding box center [749, 286] width 15 height 17
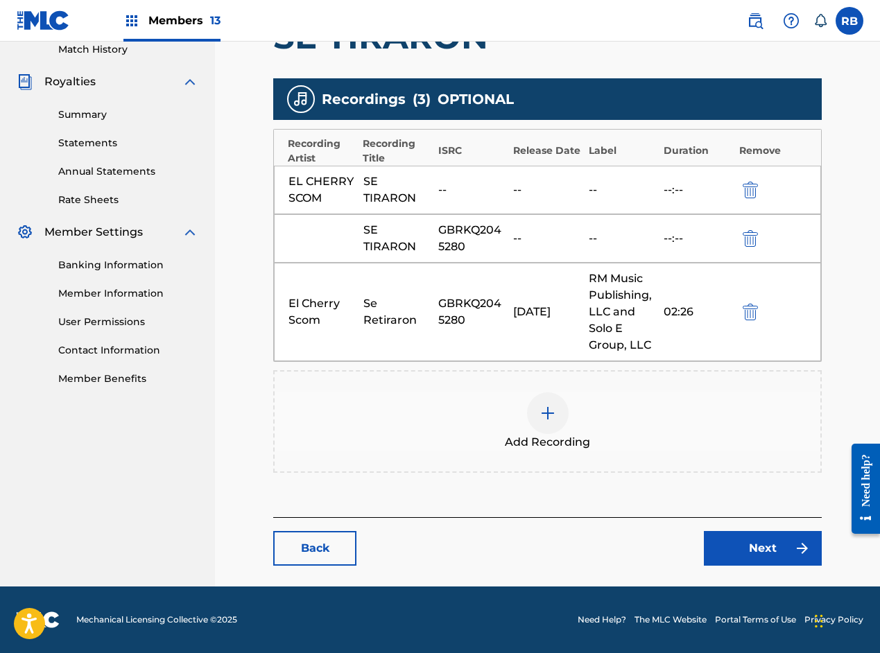
click at [753, 231] on img "submit" at bounding box center [749, 238] width 15 height 17
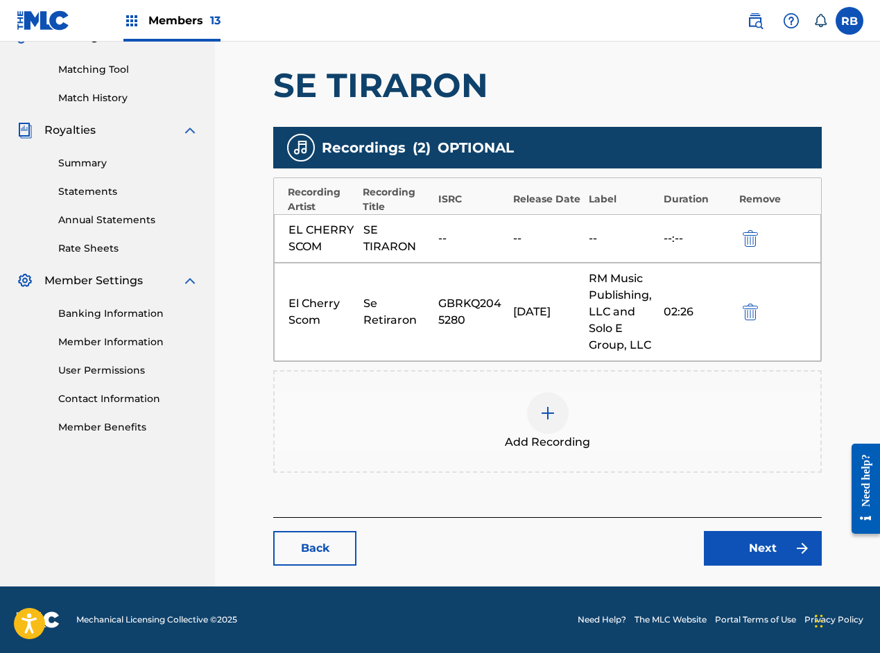
scroll to position [342, 0]
click at [749, 234] on img "submit" at bounding box center [749, 238] width 15 height 17
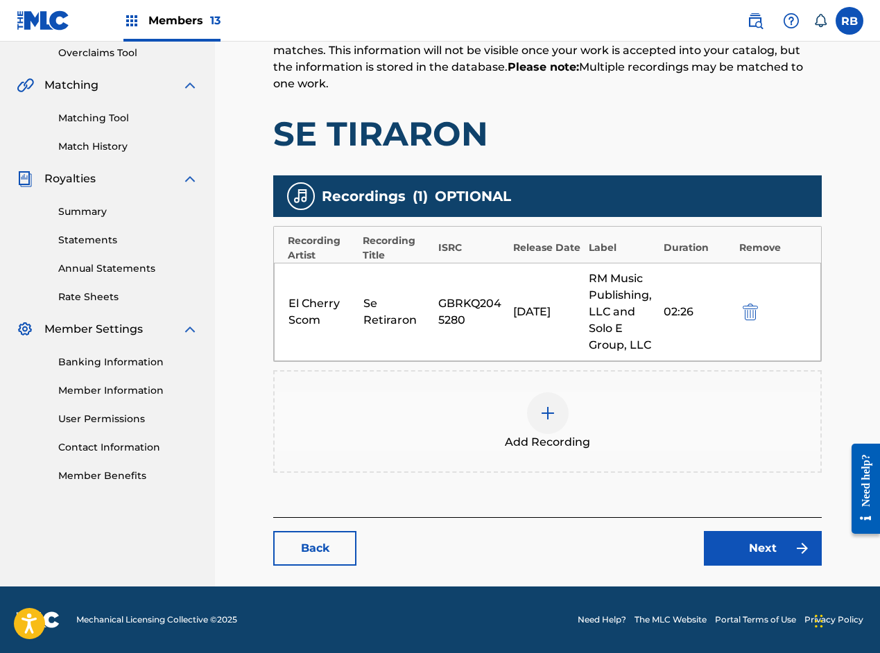
scroll to position [293, 0]
click at [746, 544] on link "Next" at bounding box center [763, 548] width 118 height 35
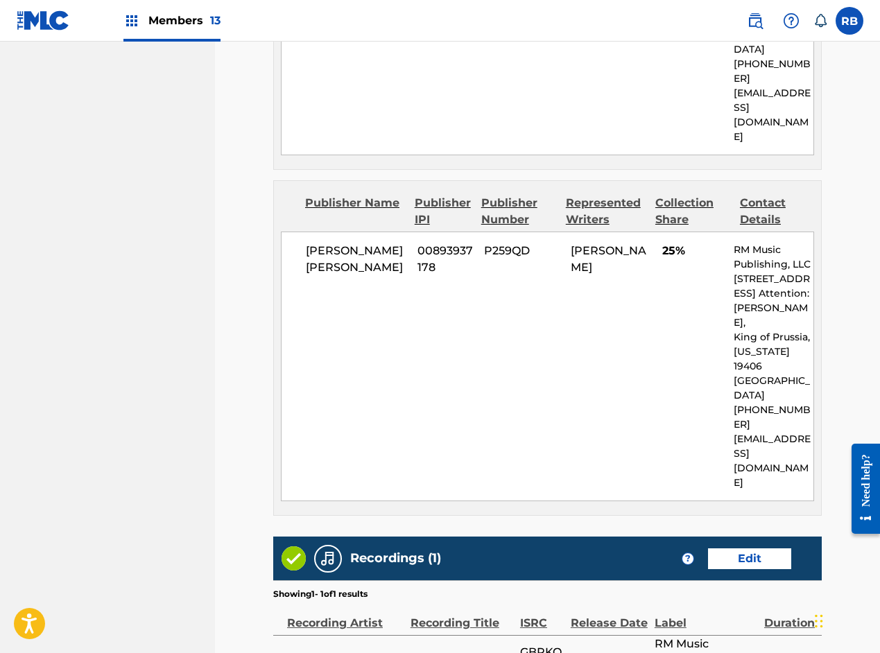
scroll to position [1366, 0]
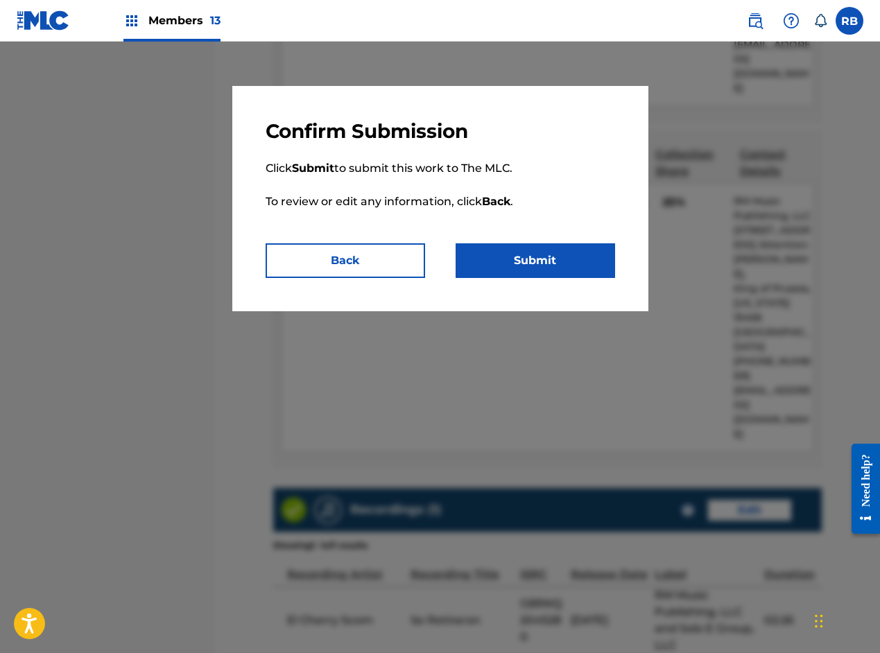
click at [543, 266] on button "Submit" at bounding box center [534, 260] width 159 height 35
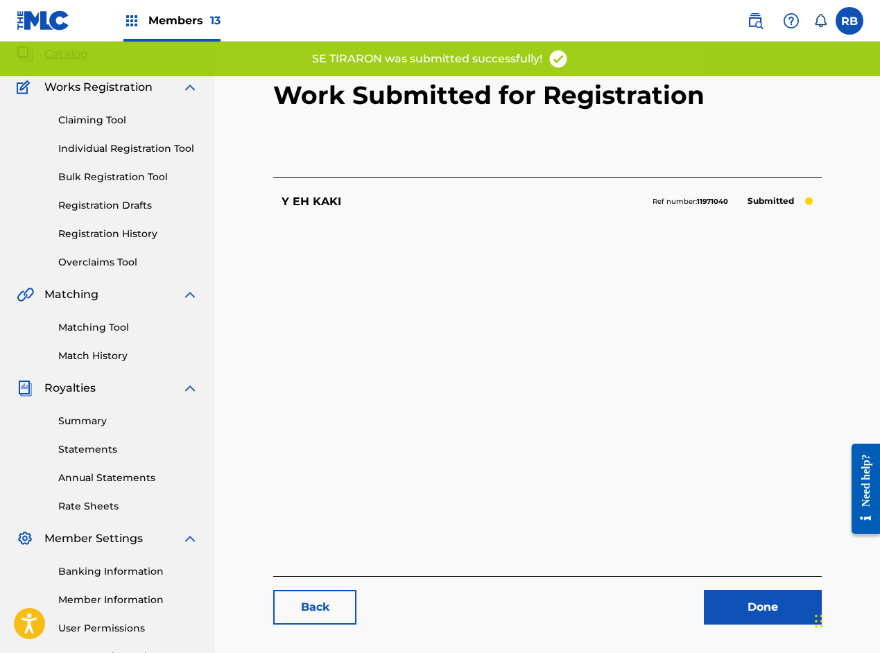
scroll to position [207, 0]
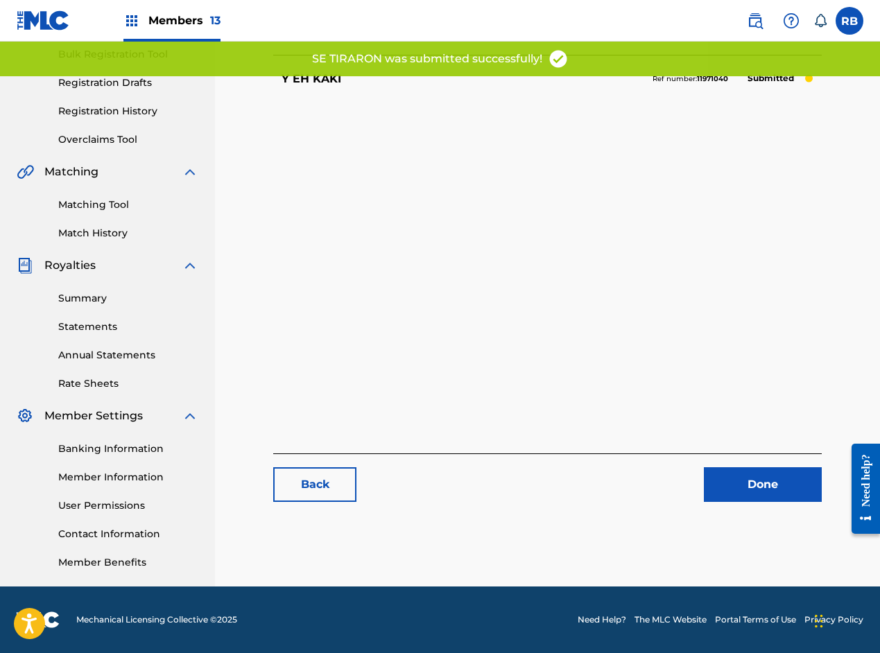
click at [735, 491] on link "Done" at bounding box center [763, 484] width 118 height 35
